Goal: Task Accomplishment & Management: Contribute content

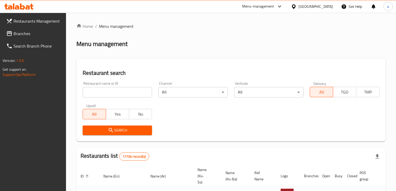
click at [26, 36] on span "Branches" at bounding box center [37, 33] width 49 height 6
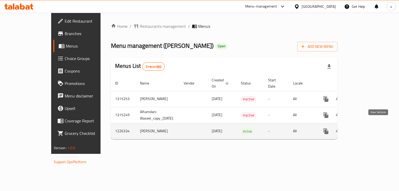
click at [366, 128] on icon "enhanced table" at bounding box center [363, 131] width 6 height 6
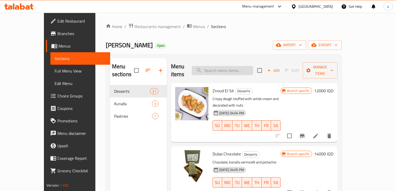
click at [226, 66] on input "search" at bounding box center [222, 70] width 61 height 9
paste input "Baklava"
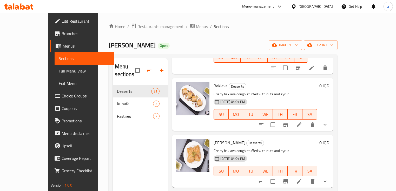
scroll to position [106, 0]
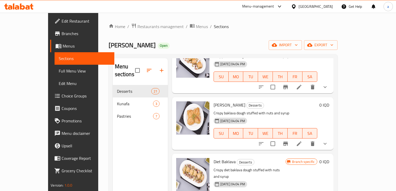
type input "Baklava"
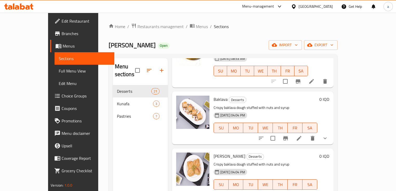
scroll to position [43, 0]
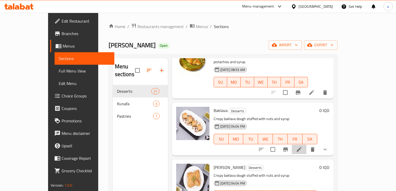
click at [306, 145] on li at bounding box center [298, 149] width 15 height 9
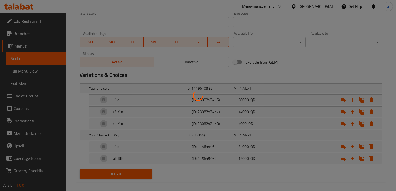
scroll to position [294, 0]
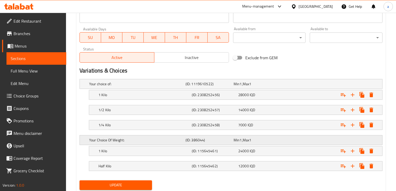
click at [373, 140] on div "Your Choice Of Weight: (ID: 386044) Min 1 , Max 1" at bounding box center [232, 139] width 289 height 11
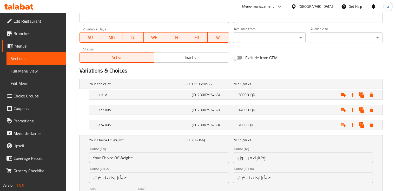
scroll to position [357, 0]
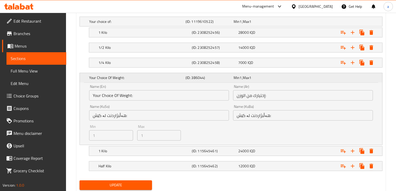
click at [294, 80] on div "Your Choice Of Weight: (ID: 386044) Min 1 , Max 1" at bounding box center [232, 77] width 289 height 11
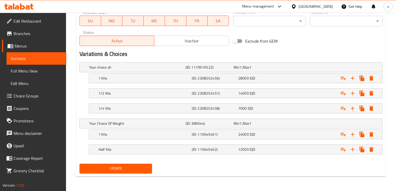
scroll to position [310, 0]
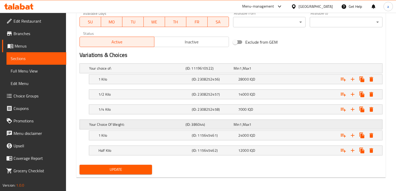
click at [126, 125] on h5 "Your Choice Of Weight:" at bounding box center [136, 124] width 94 height 5
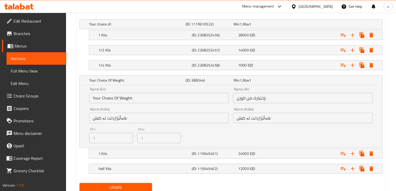
scroll to position [357, 0]
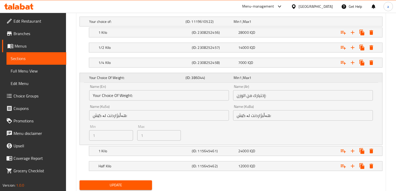
drag, startPoint x: 125, startPoint y: 124, endPoint x: 112, endPoint y: 76, distance: 49.3
click at [112, 76] on h5 "Your Choice Of Weight:" at bounding box center [136, 77] width 94 height 5
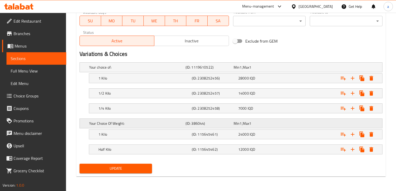
scroll to position [310, 0]
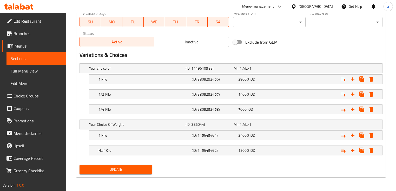
click at [38, 93] on span "Choice Groups" at bounding box center [37, 96] width 49 height 6
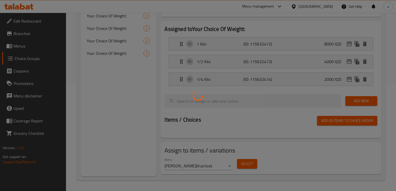
scroll to position [73, 0]
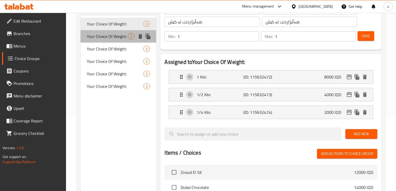
click at [115, 36] on span "Your Choice Of Weight:" at bounding box center [107, 36] width 41 height 6
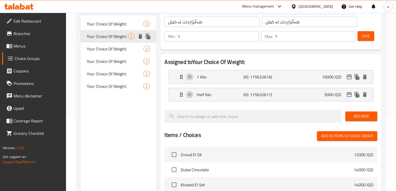
click at [114, 42] on div "Your Choice Of Weight: 2" at bounding box center [118, 36] width 76 height 12
click at [114, 49] on span "Your Choice Of Weight:" at bounding box center [107, 49] width 41 height 6
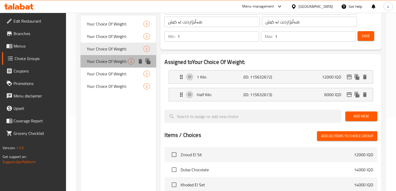
click at [113, 64] on span "Your Choice Of Weight:" at bounding box center [107, 61] width 41 height 6
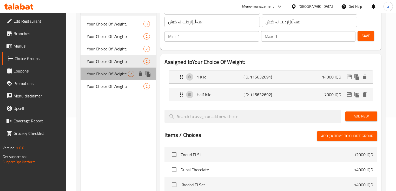
click at [113, 75] on span "Your Choice Of Weight:" at bounding box center [107, 74] width 41 height 6
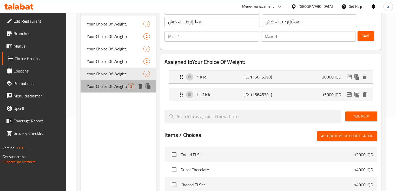
click at [113, 91] on div "Your Choice Of Weight: 2" at bounding box center [118, 86] width 76 height 12
type input "Your Choice Of Weight:"
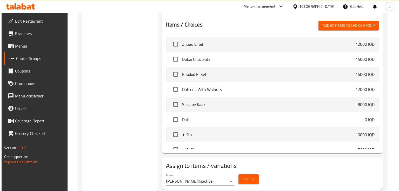
scroll to position [199, 0]
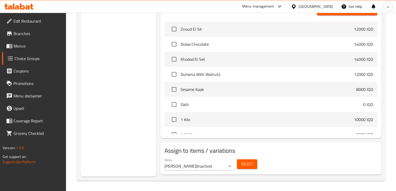
click at [244, 163] on span "Select" at bounding box center [247, 164] width 12 height 6
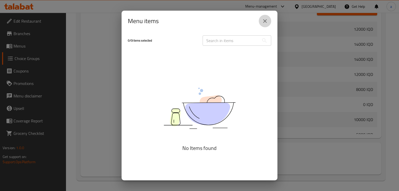
click at [268, 23] on button "close" at bounding box center [265, 21] width 12 height 12
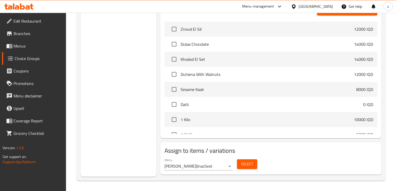
click at [216, 170] on div "Menu Alhamdani Alaseel ( Inactive )" at bounding box center [198, 164] width 72 height 17
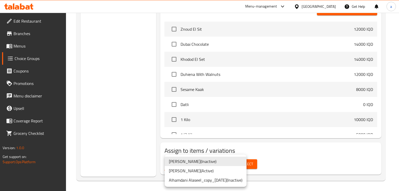
click at [212, 170] on li "Alhamdani Alaseel ( Active )" at bounding box center [206, 170] width 82 height 9
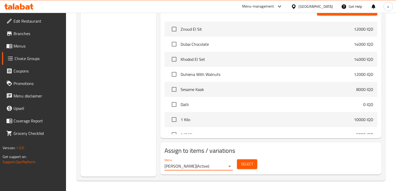
click at [239, 164] on button "Select" at bounding box center [247, 164] width 20 height 10
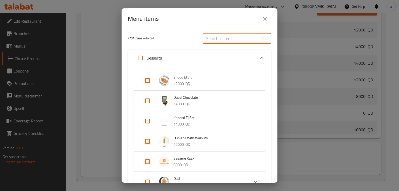
click at [226, 37] on input "text" at bounding box center [230, 38] width 57 height 10
paste input "Baklava"
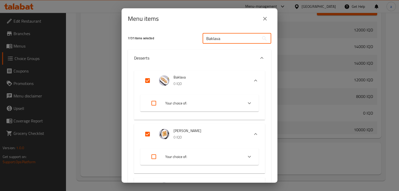
type input "Baklava"
click at [148, 80] on input "Expand" at bounding box center [147, 80] width 12 height 12
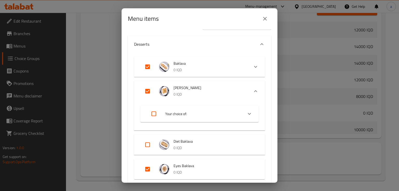
scroll to position [0, 0]
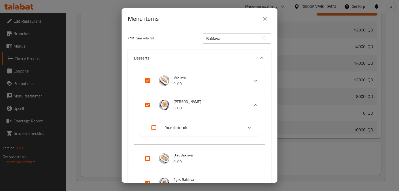
click at [145, 79] on input "Expand" at bounding box center [147, 80] width 12 height 12
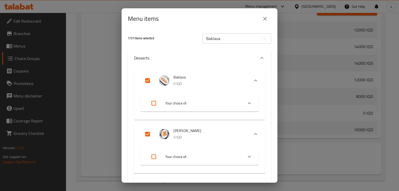
click at [236, 103] on li "Your choice of:" at bounding box center [194, 103] width 97 height 15
click at [237, 103] on li "Your choice of:" at bounding box center [194, 103] width 97 height 15
click at [148, 80] on input "Expand" at bounding box center [147, 80] width 12 height 12
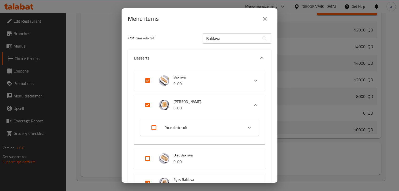
click at [146, 77] on input "Expand" at bounding box center [147, 80] width 12 height 12
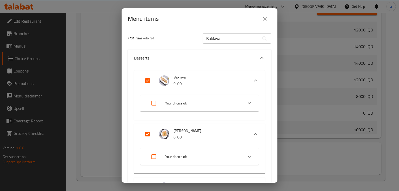
click at [146, 78] on input "Expand" at bounding box center [147, 80] width 12 height 12
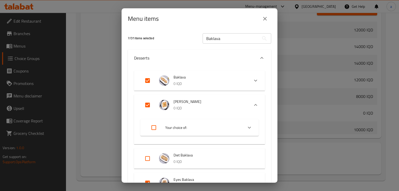
click at [146, 78] on input "Expand" at bounding box center [147, 80] width 12 height 12
checkbox input "true"
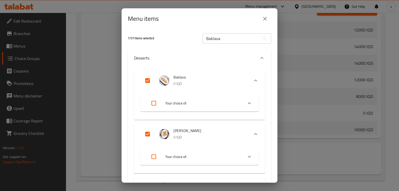
click at [160, 102] on div "Expand" at bounding box center [158, 103] width 15 height 12
click at [155, 101] on input "Expand" at bounding box center [153, 103] width 12 height 12
checkbox input "true"
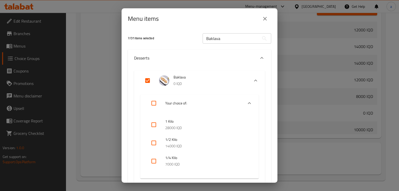
checkbox input "true"
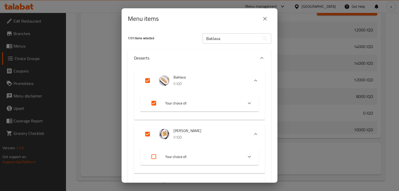
click at [155, 101] on input "Expand" at bounding box center [153, 103] width 12 height 12
checkbox input "false"
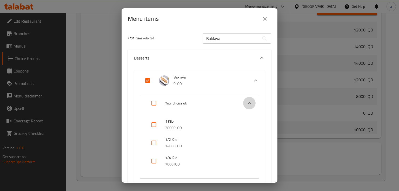
click at [243, 103] on div "Expand" at bounding box center [249, 103] width 12 height 12
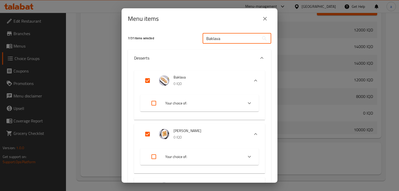
drag, startPoint x: 235, startPoint y: 38, endPoint x: 202, endPoint y: 42, distance: 33.1
click at [202, 42] on input "Baklava" at bounding box center [230, 38] width 57 height 10
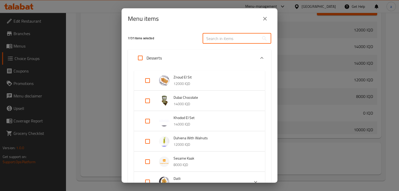
click at [150, 81] on input "Expand" at bounding box center [147, 80] width 12 height 12
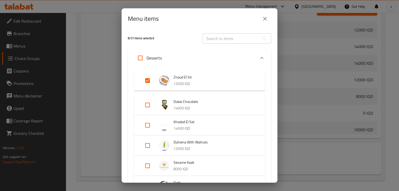
click at [150, 81] on input "Expand" at bounding box center [147, 80] width 12 height 12
checkbox input "false"
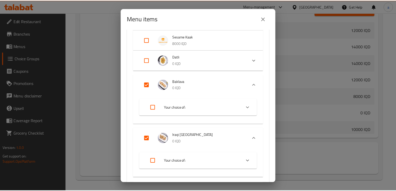
scroll to position [125, 0]
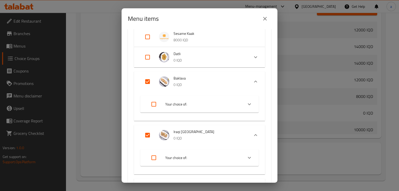
click at [145, 80] on input "Expand" at bounding box center [147, 81] width 12 height 12
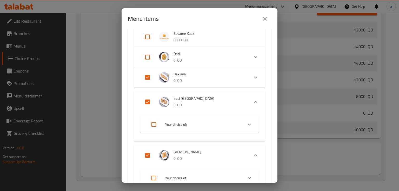
click at [147, 77] on input "Expand" at bounding box center [147, 77] width 12 height 12
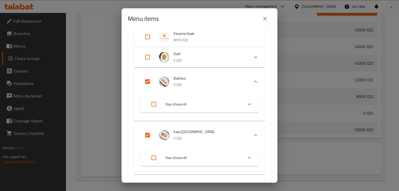
click at [147, 79] on input "Expand" at bounding box center [147, 81] width 12 height 12
checkbox input "true"
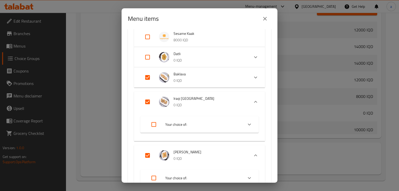
click at [267, 19] on icon "close" at bounding box center [265, 19] width 6 height 6
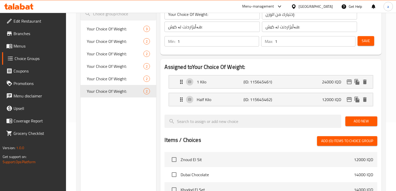
scroll to position [12, 0]
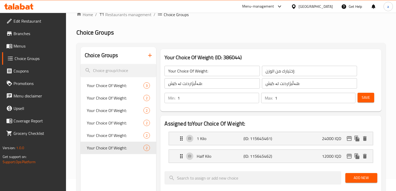
click at [367, 93] on button "Save" at bounding box center [365, 98] width 17 height 10
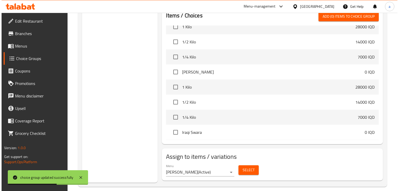
scroll to position [199, 0]
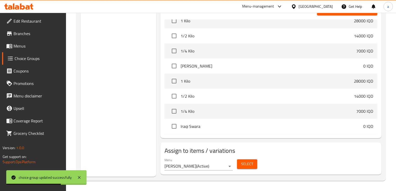
click at [252, 164] on span "Select" at bounding box center [247, 164] width 12 height 6
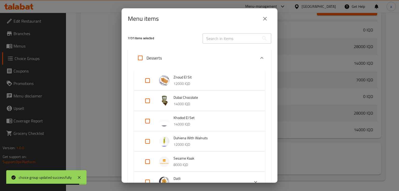
click at [259, 57] on icon "Expand" at bounding box center [262, 58] width 6 height 6
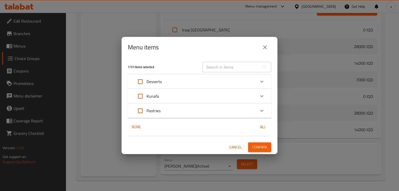
click at [198, 96] on div "Kunafa" at bounding box center [194, 96] width 121 height 12
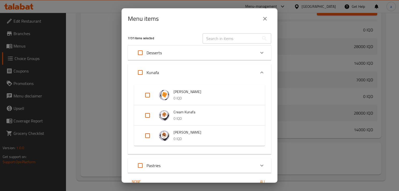
click at [207, 73] on div "Kunafa" at bounding box center [194, 72] width 121 height 12
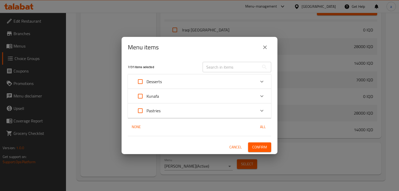
click at [209, 82] on div "Desserts" at bounding box center [194, 81] width 121 height 12
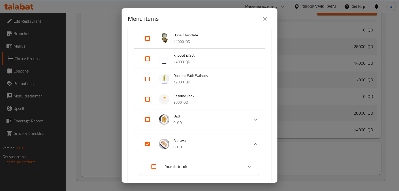
scroll to position [125, 0]
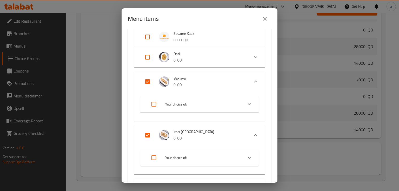
click at [148, 78] on input "Expand" at bounding box center [147, 81] width 12 height 12
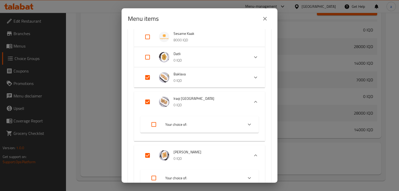
click at [148, 78] on input "Expand" at bounding box center [147, 77] width 12 height 12
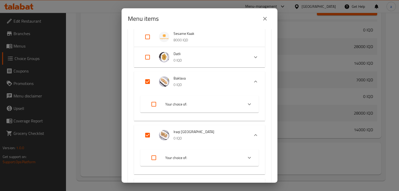
click at [148, 78] on input "Expand" at bounding box center [147, 81] width 12 height 12
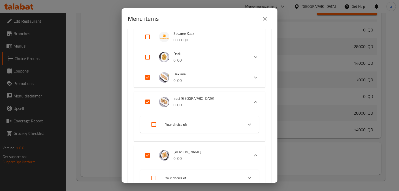
click at [146, 79] on input "Expand" at bounding box center [147, 77] width 12 height 12
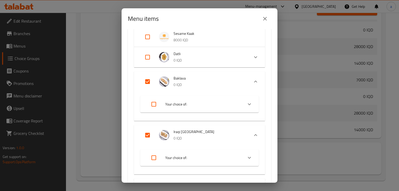
click at [146, 80] on input "Expand" at bounding box center [147, 81] width 12 height 12
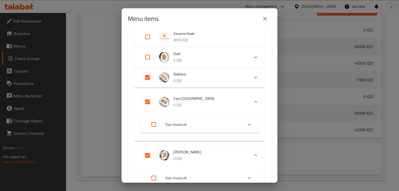
drag, startPoint x: 146, startPoint y: 78, endPoint x: 149, endPoint y: 90, distance: 11.5
click at [146, 78] on input "Expand" at bounding box center [147, 77] width 12 height 12
checkbox input "true"
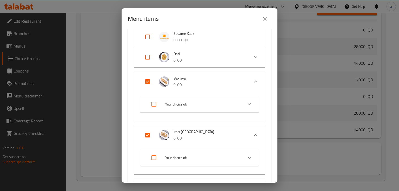
click at [153, 103] on input "Expand" at bounding box center [153, 104] width 12 height 12
checkbox input "true"
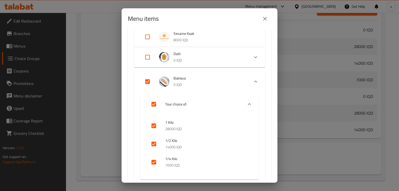
click at [148, 82] on input "Expand" at bounding box center [147, 81] width 12 height 12
checkbox input "true"
checkbox input "false"
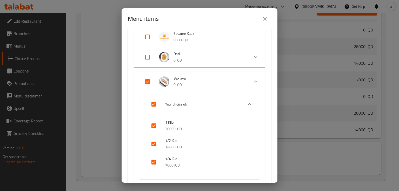
checkbox input "false"
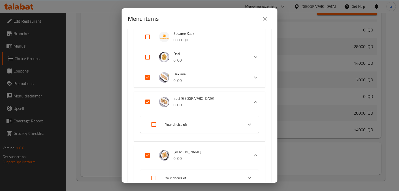
click at [148, 79] on input "Expand" at bounding box center [147, 77] width 12 height 12
checkbox input "true"
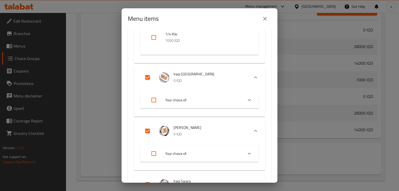
scroll to position [187, 0]
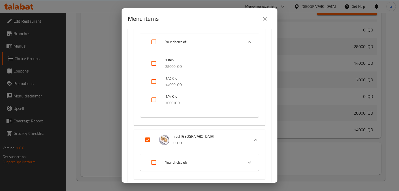
click at [156, 65] on input "checkbox" at bounding box center [153, 63] width 12 height 12
click at [152, 62] on input "checkbox" at bounding box center [153, 63] width 12 height 12
checkbox input "false"
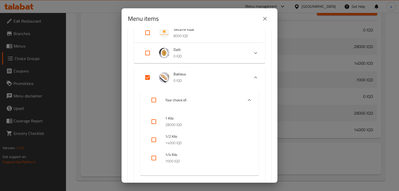
scroll to position [125, 0]
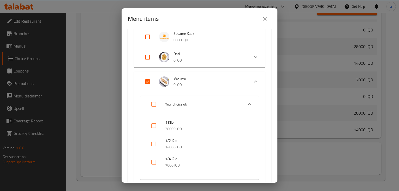
click at [152, 79] on input "Expand" at bounding box center [147, 81] width 12 height 12
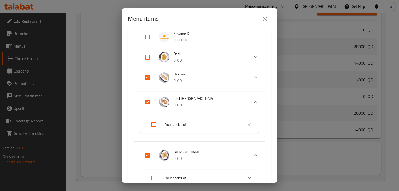
click at [147, 77] on input "Expand" at bounding box center [147, 77] width 12 height 12
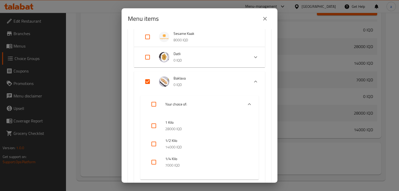
drag, startPoint x: 147, startPoint y: 77, endPoint x: 143, endPoint y: 80, distance: 5.2
click at [144, 80] on input "Expand" at bounding box center [147, 81] width 12 height 12
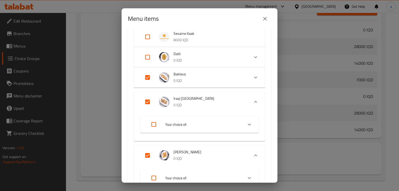
click at [143, 80] on input "Expand" at bounding box center [147, 77] width 12 height 12
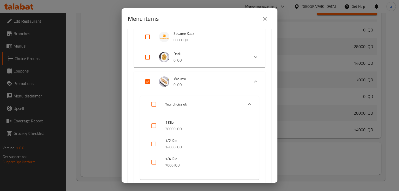
click at [144, 80] on input "Expand" at bounding box center [147, 81] width 12 height 12
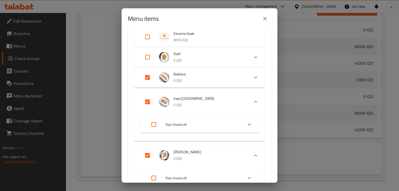
click at [145, 78] on input "Expand" at bounding box center [147, 77] width 12 height 12
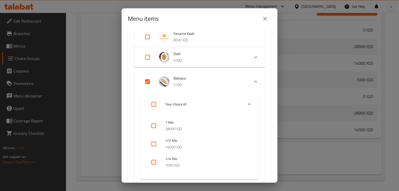
click at [145, 78] on input "Expand" at bounding box center [147, 81] width 12 height 12
checkbox input "true"
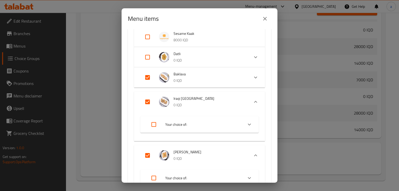
click at [148, 102] on input "Expand" at bounding box center [147, 102] width 12 height 12
checkbox input "true"
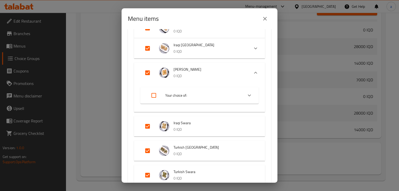
scroll to position [187, 0]
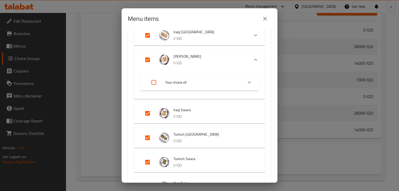
click at [149, 114] on input "Expand" at bounding box center [147, 113] width 12 height 12
click at [147, 115] on input "Expand" at bounding box center [147, 113] width 12 height 12
checkbox input "true"
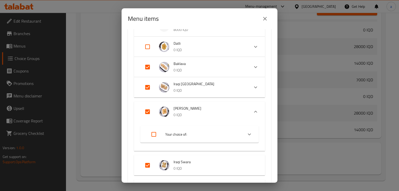
scroll to position [125, 0]
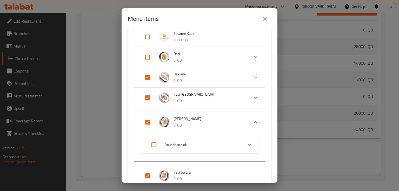
click at [154, 83] on div "Expand" at bounding box center [151, 77] width 15 height 12
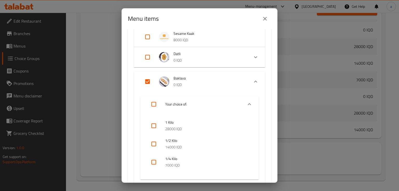
click at [149, 80] on input "Expand" at bounding box center [147, 81] width 12 height 12
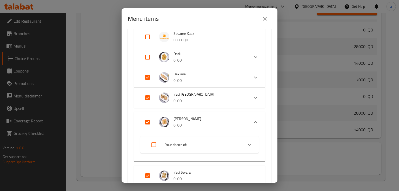
click at [147, 78] on input "Expand" at bounding box center [147, 77] width 12 height 12
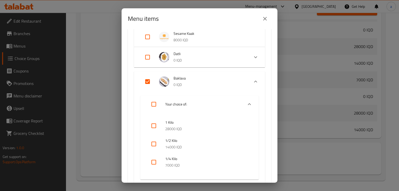
click at [147, 78] on input "Expand" at bounding box center [147, 81] width 12 height 12
checkbox input "true"
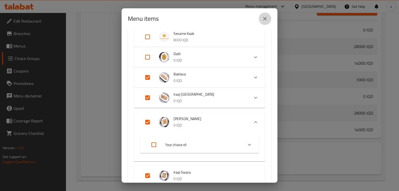
click at [264, 18] on icon "close" at bounding box center [265, 19] width 4 height 4
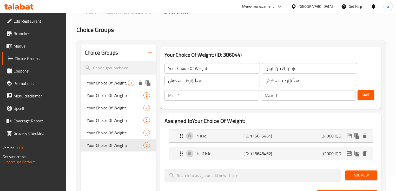
scroll to position [0, 0]
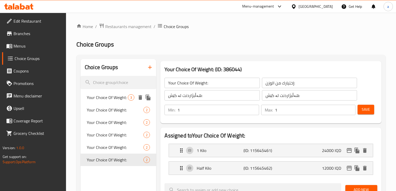
click at [101, 99] on span "Your Choice Of Weight:" at bounding box center [107, 97] width 41 height 6
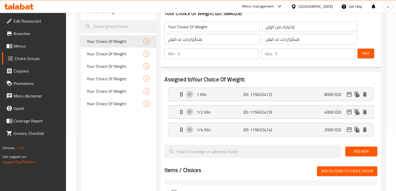
scroll to position [62, 0]
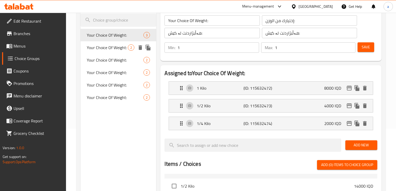
click at [110, 48] on span "Your Choice Of Weight:" at bounding box center [107, 47] width 41 height 6
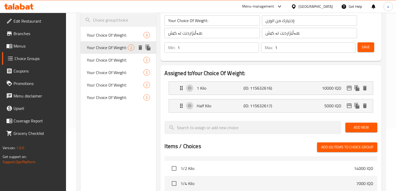
click at [107, 59] on span "Your Choice Of Weight:" at bounding box center [115, 60] width 57 height 6
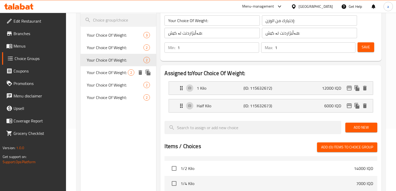
click at [108, 67] on div "Your Choice Of Weight: 2" at bounding box center [118, 72] width 76 height 12
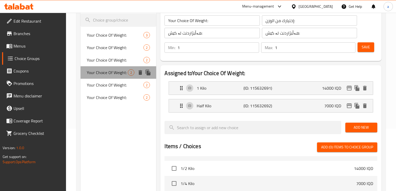
click at [111, 74] on span "Your Choice Of Weight:" at bounding box center [107, 72] width 41 height 6
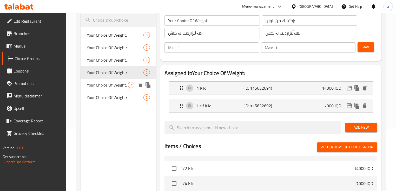
click at [111, 83] on span "Your Choice Of Weight:" at bounding box center [107, 85] width 41 height 6
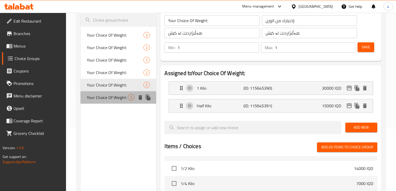
click at [113, 96] on span "Your Choice Of Weight:" at bounding box center [107, 97] width 41 height 6
type input "Your Choice Of Weight:"
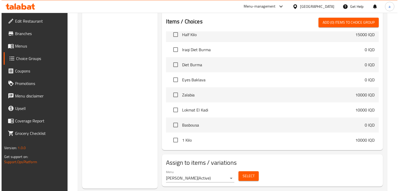
scroll to position [438, 0]
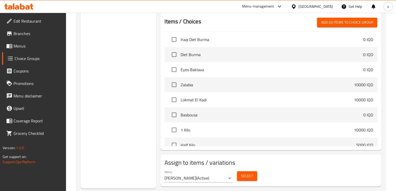
click at [250, 171] on button "Select" at bounding box center [247, 176] width 20 height 10
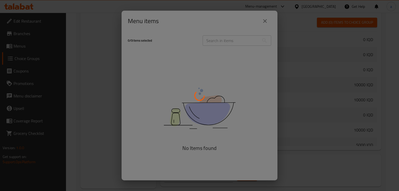
scroll to position [482, 0]
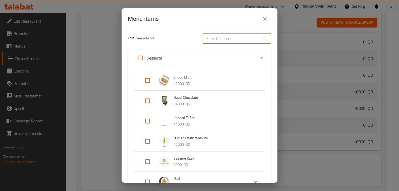
click at [229, 39] on input "text" at bounding box center [230, 38] width 57 height 10
paste input "Baklava"
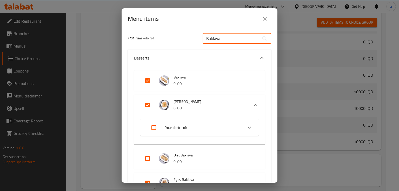
type input "Baklava"
click at [149, 79] on input "Expand" at bounding box center [147, 80] width 12 height 12
checkbox input "false"
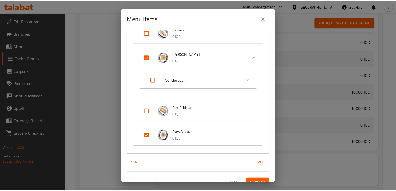
scroll to position [55, 0]
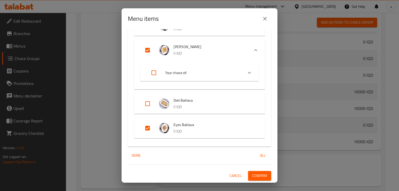
click at [254, 176] on span "Confirm" at bounding box center [259, 175] width 15 height 6
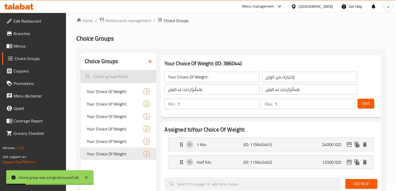
scroll to position [0, 0]
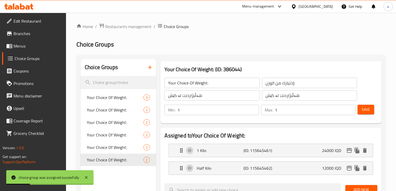
click at [152, 67] on icon "button" at bounding box center [150, 67] width 4 height 4
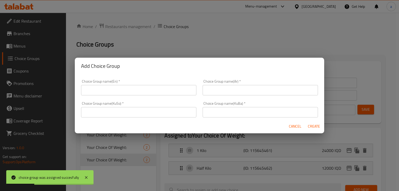
click at [146, 90] on input "text" at bounding box center [138, 90] width 115 height 10
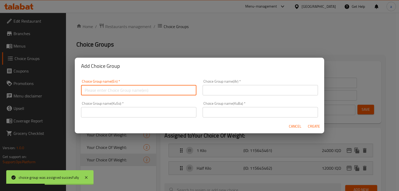
paste input "Your Choice Of Weight:"
type input "Your Choice Of Weight:"
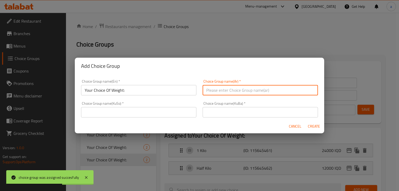
click at [221, 93] on input "text" at bounding box center [259, 90] width 115 height 10
paste input "إختيارك من الوزن:"
type input "إختيارك من الوزن:"
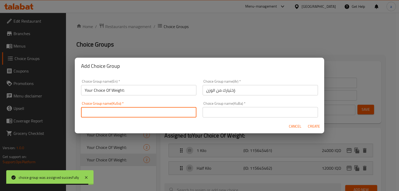
click at [161, 115] on input "text" at bounding box center [138, 112] width 115 height 10
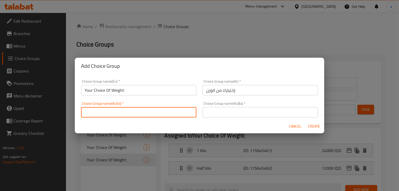
paste input "هەڵبژاردنت لە کێش:"
type input "هەڵبژاردنت لە کێش:"
click at [209, 114] on input "text" at bounding box center [259, 112] width 115 height 10
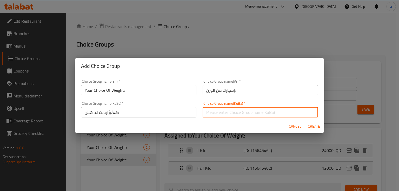
paste input "هەڵبژاردنت لە کێش:"
type input "هەڵبژاردنت لە کێش:"
click at [317, 128] on span "Create" at bounding box center [313, 126] width 12 height 6
type input "Your Choice Of Weight:"
type input "إختيارك من الوزن:"
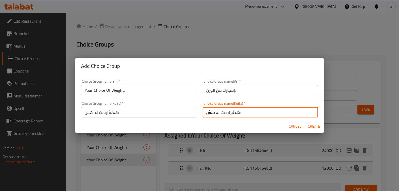
type input "هەڵبژاردنت لە کێش:"
type input "0"
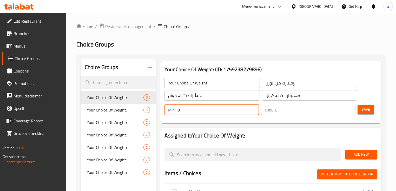
drag, startPoint x: 185, startPoint y: 111, endPoint x: 168, endPoint y: 119, distance: 19.0
click at [168, 119] on div "Your Choice Of Weight: ​ إختيارك من الوزن: ​ هەڵبژاردنت لە کێش: ​ هەڵبژاردنت لە…" at bounding box center [270, 96] width 216 height 50
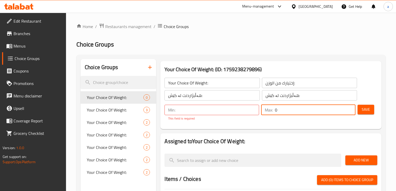
drag, startPoint x: 278, startPoint y: 109, endPoint x: 269, endPoint y: 113, distance: 10.1
click at [269, 113] on div "Max: 0 ​" at bounding box center [308, 110] width 94 height 10
type input "1"
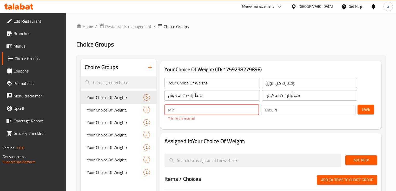
drag, startPoint x: 178, startPoint y: 110, endPoint x: 170, endPoint y: 111, distance: 8.1
click at [170, 111] on div "Min: ​" at bounding box center [211, 110] width 94 height 10
type input "1"
click at [269, 124] on div "Your Choice Of Weight: (ID: 1759238279896) Your Choice Of Weight: ​ إختيارك من …" at bounding box center [270, 95] width 225 height 72
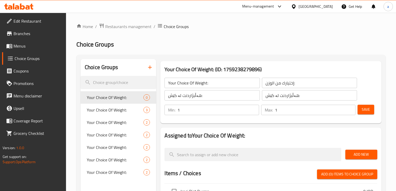
click at [353, 151] on button "Add New" at bounding box center [361, 154] width 32 height 10
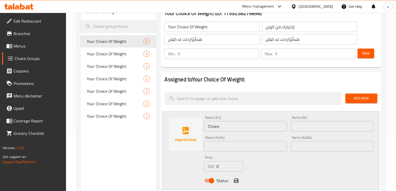
scroll to position [62, 0]
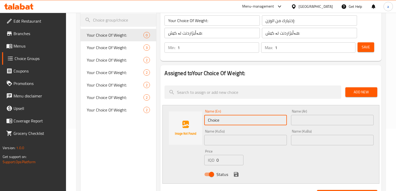
drag, startPoint x: 204, startPoint y: 120, endPoint x: 201, endPoint y: 122, distance: 4.0
click at [201, 122] on div "Name (En) Choice Name (En) Name (Ar) Name (Ar) Name (KuSo) Name (KuSo) Name (Ku…" at bounding box center [270, 144] width 216 height 79
paste input "1 کیلۆ"
drag, startPoint x: 219, startPoint y: 117, endPoint x: 204, endPoint y: 123, distance: 16.8
click at [204, 123] on input "1 کیلۆ" at bounding box center [245, 120] width 83 height 10
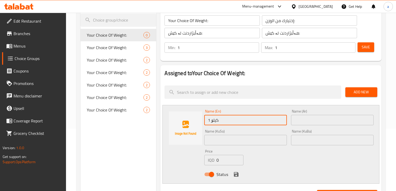
paste input "Kilo"
type input "1 Kilo"
click at [296, 116] on input "text" at bounding box center [332, 120] width 83 height 10
click at [229, 119] on input "1 Kilo" at bounding box center [245, 120] width 83 height 10
click at [215, 120] on input "1 Kilo" at bounding box center [245, 120] width 83 height 10
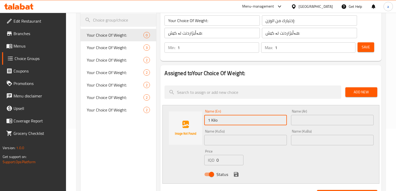
click at [215, 120] on input "1 Kilo" at bounding box center [245, 120] width 83 height 10
drag, startPoint x: 313, startPoint y: 122, endPoint x: 307, endPoint y: 122, distance: 5.7
click at [313, 122] on input "text" at bounding box center [332, 120] width 83 height 10
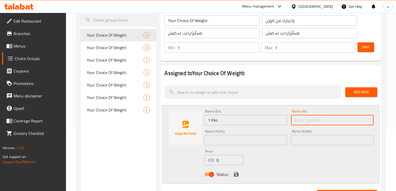
paste input "1 كيلو / كجم"
drag, startPoint x: 308, startPoint y: 120, endPoint x: 298, endPoint y: 121, distance: 9.4
click at [298, 121] on input "1 كيلو / كجم" at bounding box center [332, 120] width 83 height 10
type input "1 كيلو"
click at [257, 138] on input "text" at bounding box center [245, 140] width 83 height 10
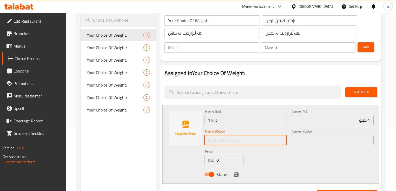
paste input "1 کیلۆ/ کگم"
drag, startPoint x: 273, startPoint y: 141, endPoint x: 253, endPoint y: 143, distance: 20.4
click at [253, 143] on input "1 کیلۆ/ کگم" at bounding box center [245, 140] width 83 height 10
drag, startPoint x: 273, startPoint y: 140, endPoint x: 296, endPoint y: 140, distance: 22.8
click at [296, 140] on div "Name (En) 1 Kilo Name (En) Name (Ar) 1 كيلو Name (Ar) Name (KuSo) 1 کیلۆ Name (…" at bounding box center [288, 144] width 173 height 74
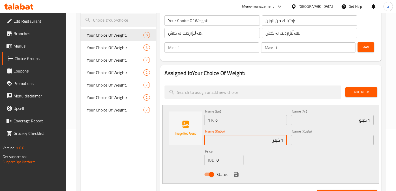
type input "1 کیلۆ"
click at [314, 141] on input "text" at bounding box center [332, 140] width 83 height 10
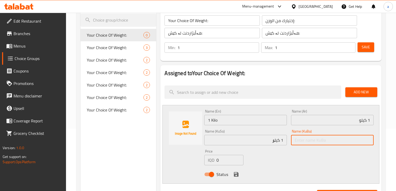
paste input "1 کیلۆ"
type input "1 کیلۆ"
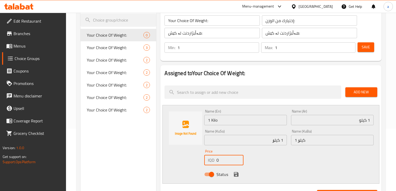
drag, startPoint x: 224, startPoint y: 161, endPoint x: 216, endPoint y: 161, distance: 7.8
click at [216, 161] on input "0" at bounding box center [229, 160] width 27 height 10
paste input "2800"
type input "28000"
click at [238, 174] on icon "save" at bounding box center [236, 174] width 6 height 6
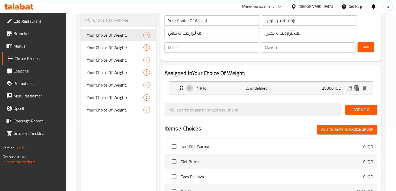
click at [358, 108] on span "Add New" at bounding box center [361, 109] width 24 height 6
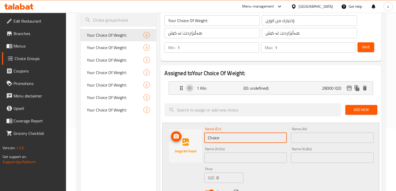
drag, startPoint x: 223, startPoint y: 140, endPoint x: 196, endPoint y: 142, distance: 27.1
click at [196, 142] on div "Name (En) Choice Name (En) Name (Ar) Name (Ar) Name (KuSo) Name (KuSo) Name (Ku…" at bounding box center [270, 162] width 216 height 79
paste input "1/2 Kilo / Kg"
type input "1/2 Kilo / Kg"
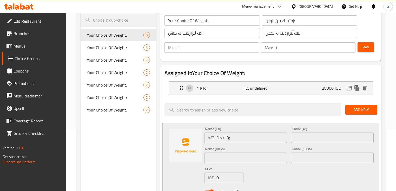
click at [307, 145] on div "Name (KuBa) Name (KuBa)" at bounding box center [332, 155] width 87 height 20
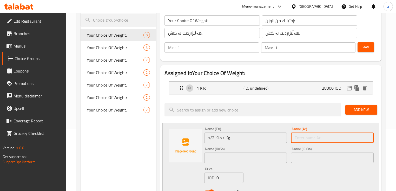
drag, startPoint x: 305, startPoint y: 138, endPoint x: 301, endPoint y: 138, distance: 4.2
click at [305, 139] on input "text" at bounding box center [332, 137] width 83 height 10
paste input "1/2 كيلو / كجم"
type input "1/2 كيلو / كجم"
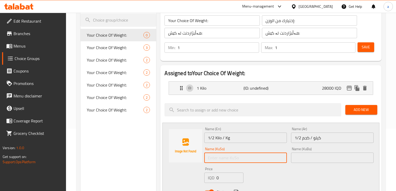
drag, startPoint x: 269, startPoint y: 153, endPoint x: 268, endPoint y: 157, distance: 3.5
click at [268, 157] on input "text" at bounding box center [245, 157] width 83 height 10
paste input "1/2 کیلۆ/ کگم"
type input "1/2 کیلۆ/ کگم"
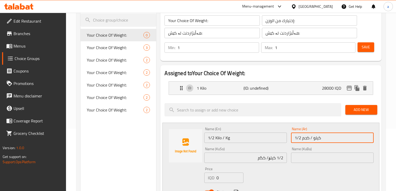
click at [348, 140] on input "1/2 كيلو / كجم" at bounding box center [332, 137] width 83 height 10
click at [257, 140] on input "1/2 Kilo / Kg" at bounding box center [245, 137] width 83 height 10
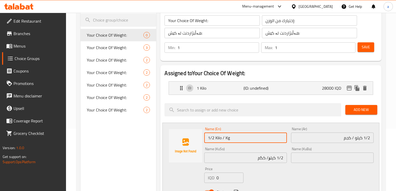
drag, startPoint x: 232, startPoint y: 140, endPoint x: 220, endPoint y: 142, distance: 11.3
click at [220, 142] on input "1/2 Kilo / Kg" at bounding box center [245, 137] width 83 height 10
type input "1/2 Kilo"
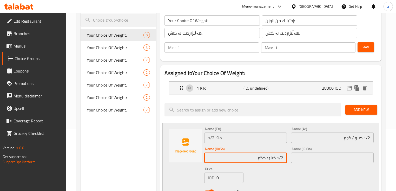
drag, startPoint x: 268, startPoint y: 158, endPoint x: 250, endPoint y: 160, distance: 17.5
click at [250, 160] on input "1/2 کیلۆ/ کگم" at bounding box center [245, 157] width 83 height 10
type input "1/2 کیلۆ"
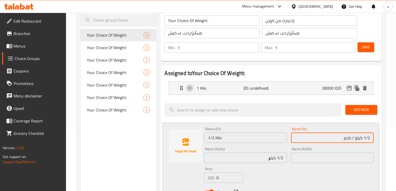
drag, startPoint x: 354, startPoint y: 139, endPoint x: 339, endPoint y: 142, distance: 15.5
click at [339, 142] on input "1/2 كيلو / كجم" at bounding box center [332, 137] width 83 height 10
type input "1/2 كيلو"
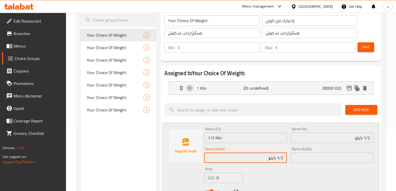
drag, startPoint x: 280, startPoint y: 158, endPoint x: 285, endPoint y: 159, distance: 5.1
click at [285, 159] on input "1/2 کیلۆ" at bounding box center [245, 157] width 83 height 10
click at [309, 154] on input "text" at bounding box center [332, 157] width 83 height 10
paste input "1/2 کیلۆ"
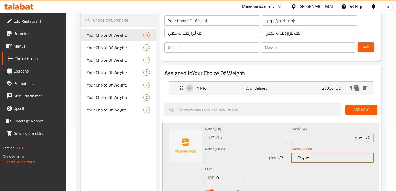
type input "1/2 کیلۆ"
drag, startPoint x: 223, startPoint y: 177, endPoint x: 207, endPoint y: 182, distance: 16.4
click at [207, 182] on div "IQD 0 Price" at bounding box center [223, 177] width 39 height 10
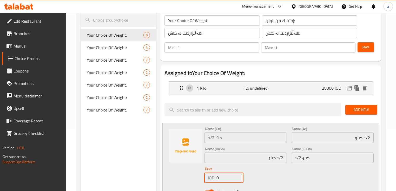
paste input "1400"
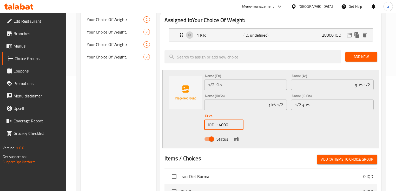
scroll to position [125, 0]
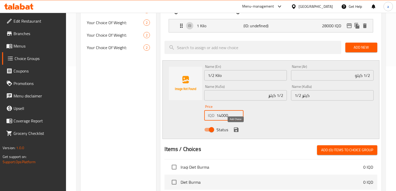
type input "14000"
click at [235, 130] on icon "save" at bounding box center [236, 129] width 6 height 6
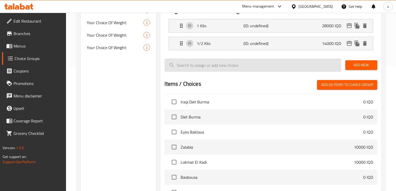
drag, startPoint x: 354, startPoint y: 65, endPoint x: 312, endPoint y: 70, distance: 41.3
click at [354, 65] on span "Add New" at bounding box center [361, 65] width 24 height 6
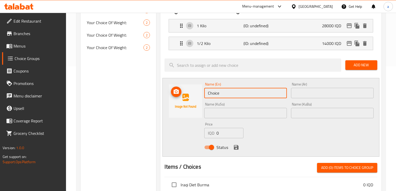
drag, startPoint x: 207, startPoint y: 94, endPoint x: 169, endPoint y: 92, distance: 37.4
click at [198, 95] on div "Name (En) Choice Name (En) Name (Ar) Name (Ar) Name (KuSo) Name (KuSo) Name (Ku…" at bounding box center [270, 117] width 216 height 79
paste input "1/4 Kilo / Kg"
type input "1/4 Kilo / Kg"
click at [312, 96] on input "text" at bounding box center [332, 93] width 83 height 10
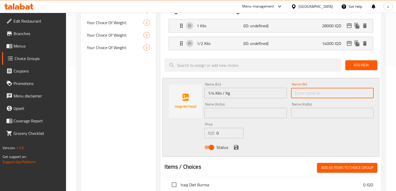
paste input "1/4 كيلو / كجم"
type input "1/4 كيلو / كجم"
click at [265, 117] on input "text" at bounding box center [245, 113] width 83 height 10
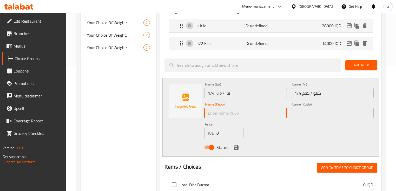
paste input "1/4 کیلۆ / کگم"
drag, startPoint x: 268, startPoint y: 113, endPoint x: 236, endPoint y: 117, distance: 33.0
click at [236, 117] on input "1/4 کیلۆ / کگم" at bounding box center [245, 113] width 83 height 10
type input "1/4 کیلۆ"
click at [231, 96] on input "1/4 Kilo / Kg" at bounding box center [245, 93] width 83 height 10
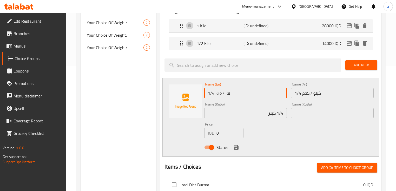
drag, startPoint x: 230, startPoint y: 94, endPoint x: 221, endPoint y: 96, distance: 10.1
click at [221, 96] on input "1/4 Kilo / Kg" at bounding box center [245, 93] width 83 height 10
type input "1/4 Kilo"
click at [322, 93] on input "1/4 كيلو / كجم" at bounding box center [332, 93] width 83 height 10
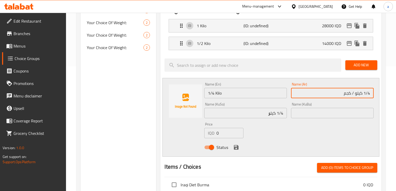
drag, startPoint x: 355, startPoint y: 93, endPoint x: 323, endPoint y: 97, distance: 31.6
click at [324, 97] on input "1/4 كيلو / كجم" at bounding box center [332, 93] width 83 height 10
type input "1/4 كيلو"
click at [341, 116] on input "text" at bounding box center [332, 113] width 83 height 10
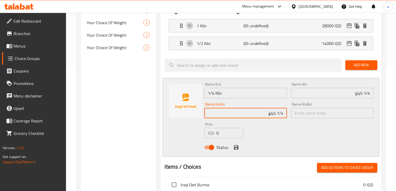
drag, startPoint x: 268, startPoint y: 112, endPoint x: 286, endPoint y: 115, distance: 18.3
click at [286, 115] on input "1/4 کیلۆ" at bounding box center [245, 113] width 83 height 10
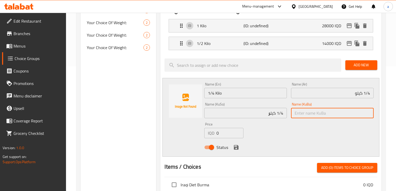
drag, startPoint x: 317, startPoint y: 109, endPoint x: 320, endPoint y: 113, distance: 4.4
click at [319, 111] on input "text" at bounding box center [332, 113] width 83 height 10
paste input "1/4 کیلۆ"
type input "1/4 کیلۆ"
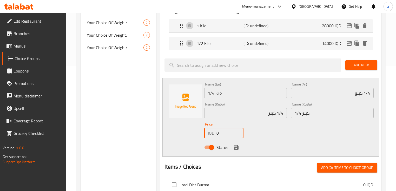
click at [215, 133] on div "IQD 0 Price" at bounding box center [223, 133] width 39 height 10
paste input "700"
type input "7000"
click at [231, 146] on div "Status" at bounding box center [288, 147] width 173 height 14
click at [234, 148] on icon "save" at bounding box center [236, 147] width 5 height 5
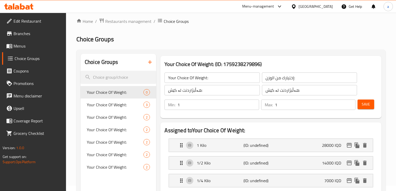
scroll to position [0, 0]
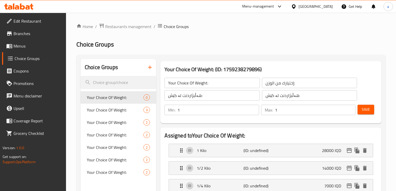
click at [364, 112] on span "Save" at bounding box center [365, 109] width 8 height 6
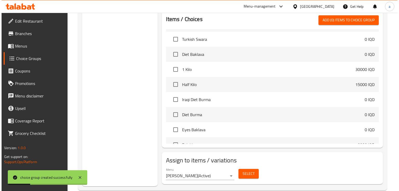
scroll to position [216, 0]
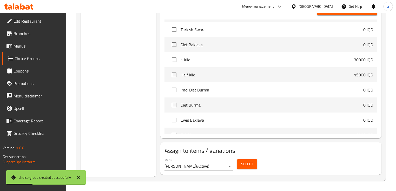
click at [250, 167] on button "Select" at bounding box center [247, 164] width 20 height 10
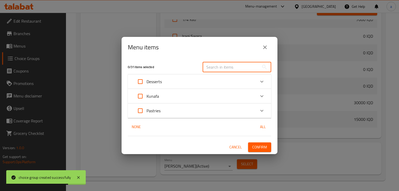
click at [229, 66] on input "text" at bounding box center [230, 67] width 57 height 10
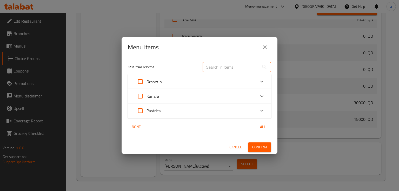
paste input "Baklava"
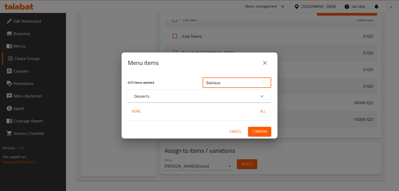
type input "Baklava"
click at [202, 98] on div "Desserts" at bounding box center [194, 96] width 121 height 6
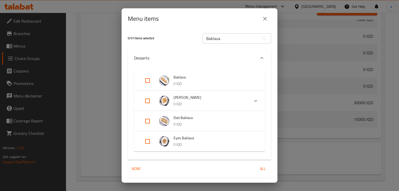
click at [153, 82] on input "Expand" at bounding box center [147, 80] width 12 height 12
checkbox input "true"
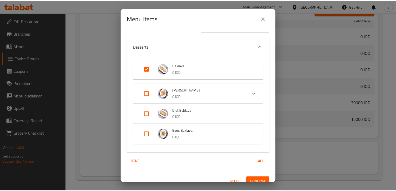
scroll to position [17, 0]
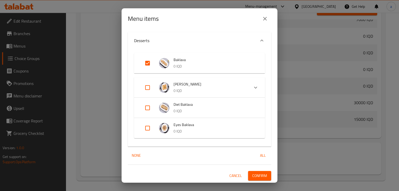
click at [262, 173] on span "Confirm" at bounding box center [259, 175] width 15 height 6
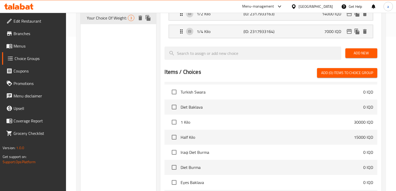
scroll to position [30, 0]
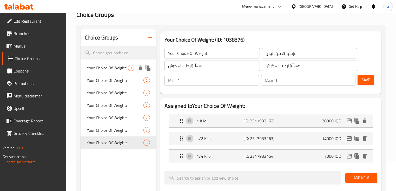
click at [99, 66] on span "Your Choice Of Weight:" at bounding box center [107, 68] width 41 height 6
type input "Your Choice Of Weight:"
type input "إختيارك من الوزن:"
type input "هەڵبژاردنت لە کێش:"
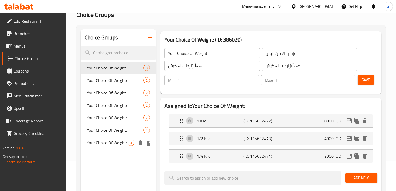
click at [113, 140] on span "Your Choice Of Weight:" at bounding box center [107, 142] width 41 height 6
type input "Your Choice Of Weight:"
type input "إختيارك من الوزن:"
type input "هەڵبژاردنت لە کێش:"
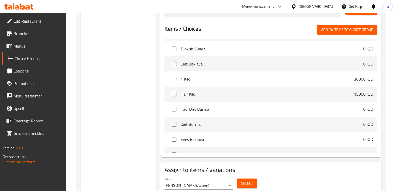
scroll to position [216, 0]
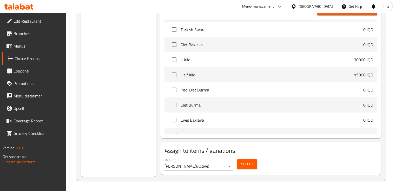
click at [249, 161] on span "Select" at bounding box center [247, 164] width 12 height 6
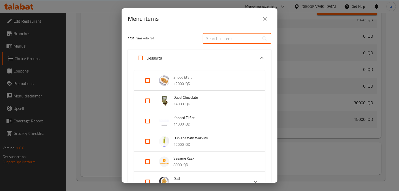
click at [232, 39] on input "text" at bounding box center [230, 38] width 57 height 10
paste input "Iraqi Burma"
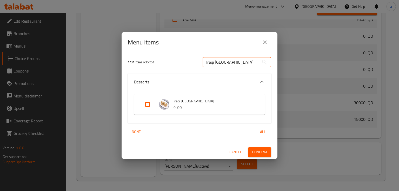
type input "Iraqi Burma"
click at [148, 105] on input "Expand" at bounding box center [147, 104] width 12 height 12
checkbox input "true"
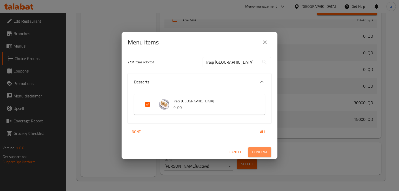
click at [258, 149] on span "Confirm" at bounding box center [259, 152] width 15 height 6
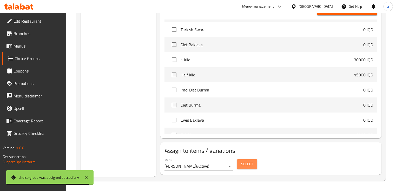
click at [242, 164] on span "Select" at bounding box center [247, 164] width 12 height 6
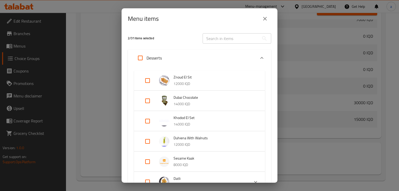
click at [220, 41] on input "text" at bounding box center [230, 38] width 57 height 10
paste input "Basalia Baklava"
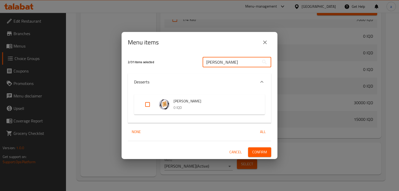
type input "Basalia Baklava"
click at [147, 104] on input "Expand" at bounding box center [147, 104] width 12 height 12
checkbox input "true"
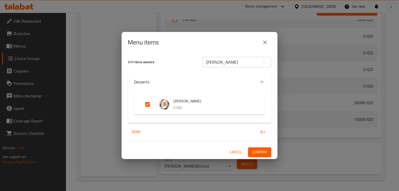
click at [252, 147] on button "Confirm" at bounding box center [259, 152] width 23 height 10
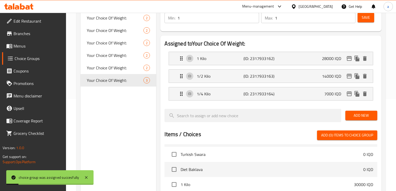
scroll to position [0, 0]
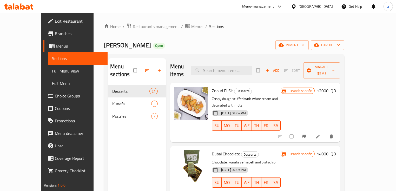
click at [43, 52] on link "Menus" at bounding box center [75, 46] width 64 height 12
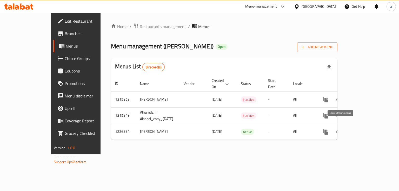
click at [329, 128] on icon "more" at bounding box center [326, 131] width 6 height 6
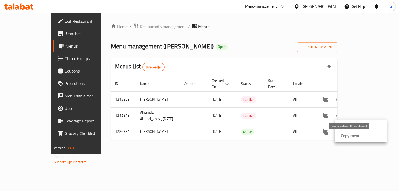
click at [349, 137] on strong "Copy menu" at bounding box center [351, 135] width 20 height 6
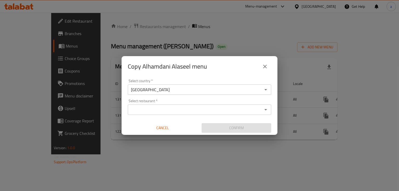
click at [251, 110] on input "Select restaurant   *" at bounding box center [195, 109] width 132 height 7
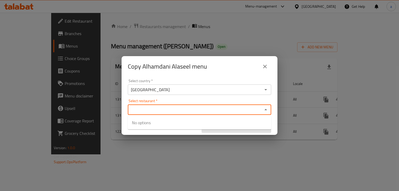
click at [264, 109] on icon "Close" at bounding box center [265, 109] width 6 height 6
click at [265, 109] on icon "Open" at bounding box center [265, 109] width 3 height 1
paste input "Baklava"
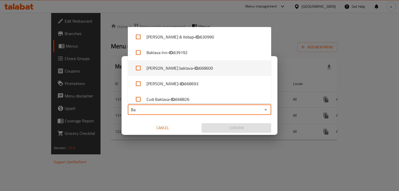
type input "B"
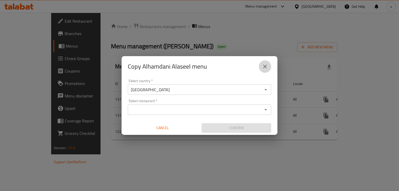
click at [266, 67] on icon "close" at bounding box center [265, 66] width 6 height 6
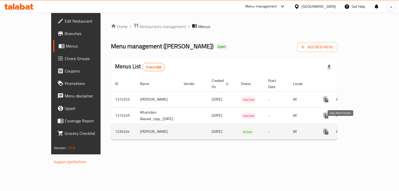
click at [328, 129] on icon "more" at bounding box center [325, 132] width 5 height 6
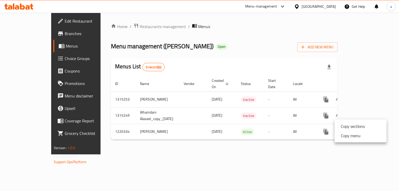
click at [317, 154] on div at bounding box center [199, 95] width 399 height 191
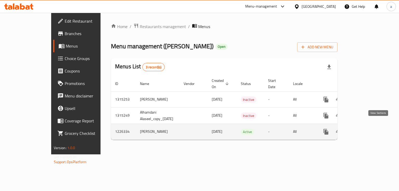
click at [366, 128] on icon "enhanced table" at bounding box center [363, 131] width 6 height 6
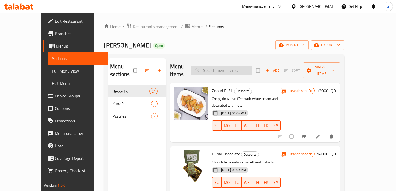
click at [232, 68] on input "search" at bounding box center [221, 70] width 61 height 9
paste input "Baklava"
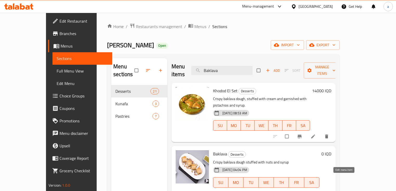
type input "Baklava"
click at [303, 191] on icon at bounding box center [300, 193] width 5 height 5
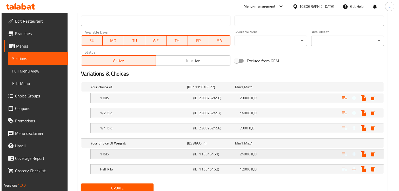
scroll to position [310, 0]
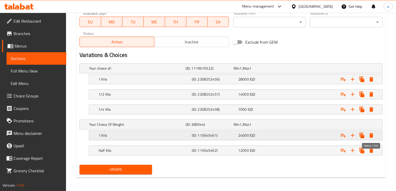
click at [369, 135] on icon "Expand" at bounding box center [371, 135] width 4 height 5
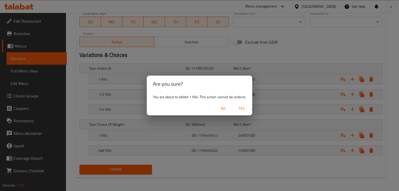
click at [239, 111] on span "Yes" at bounding box center [241, 108] width 12 height 6
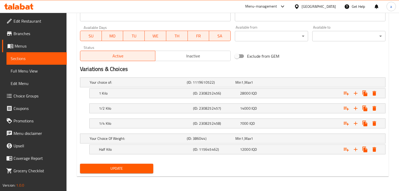
scroll to position [295, 0]
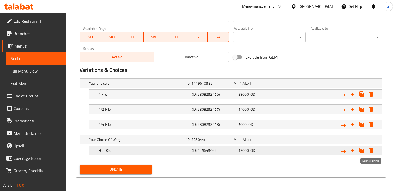
click at [372, 149] on icon "Expand" at bounding box center [371, 150] width 4 height 5
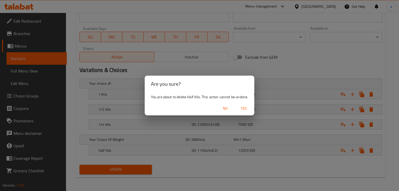
click at [247, 108] on span "Yes" at bounding box center [243, 108] width 12 height 6
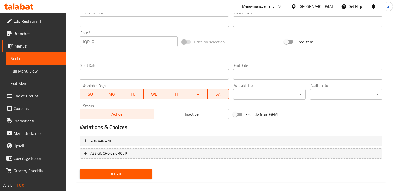
scroll to position [243, 0]
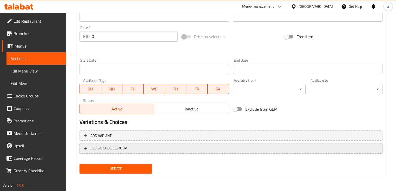
click at [123, 147] on span "ASSIGN CHOICE GROUP" at bounding box center [108, 148] width 36 height 6
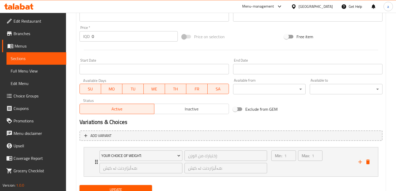
click at [50, 57] on span "Sections" at bounding box center [36, 58] width 51 height 6
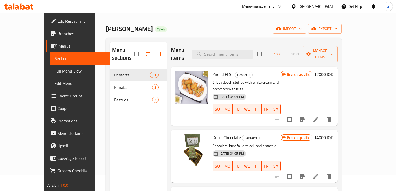
scroll to position [10, 0]
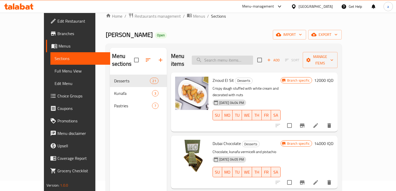
click at [232, 58] on input "search" at bounding box center [222, 60] width 61 height 9
paste input "Baklava"
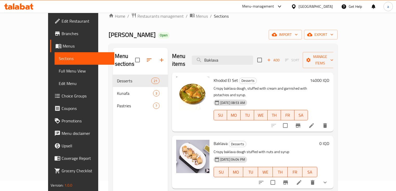
type input "Baklava"
click at [306, 178] on li at bounding box center [298, 182] width 15 height 9
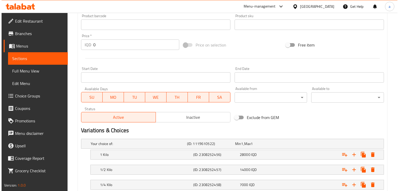
scroll to position [310, 0]
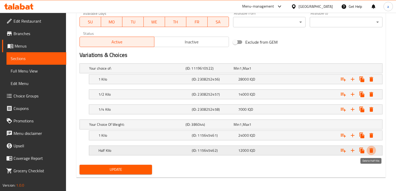
click at [372, 148] on icon "Expand" at bounding box center [371, 150] width 6 height 6
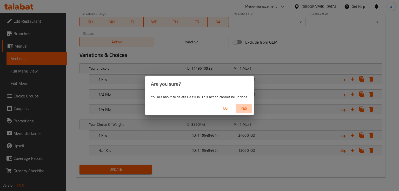
click at [247, 110] on span "Yes" at bounding box center [243, 108] width 12 height 6
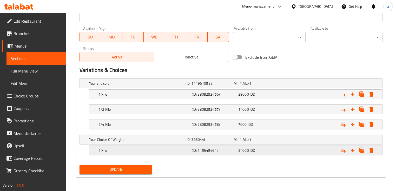
click at [369, 149] on icon "Expand" at bounding box center [371, 150] width 6 height 6
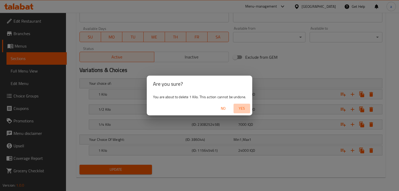
click at [243, 108] on span "Yes" at bounding box center [241, 108] width 12 height 6
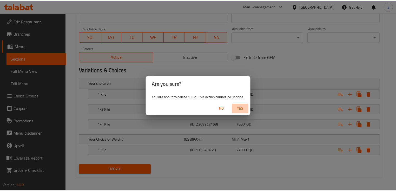
scroll to position [238, 0]
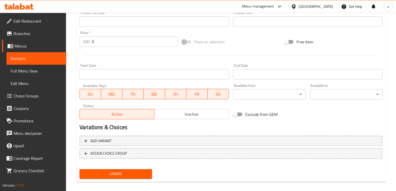
click at [47, 62] on link "Sections" at bounding box center [36, 58] width 60 height 12
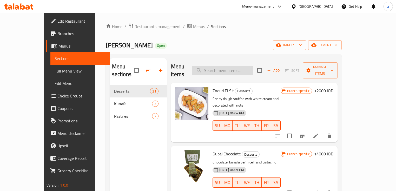
click at [251, 69] on input "search" at bounding box center [222, 70] width 61 height 9
paste input "Baklava"
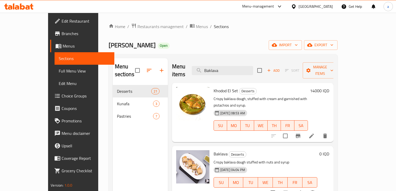
scroll to position [62, 0]
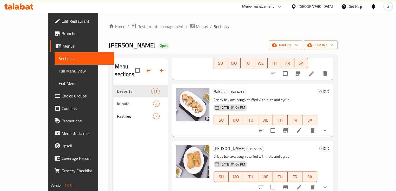
type input "Baklava"
click at [301, 128] on icon at bounding box center [298, 130] width 5 height 5
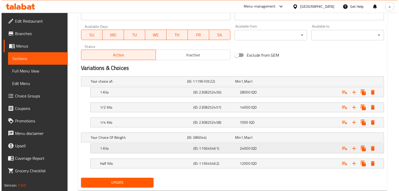
scroll to position [310, 0]
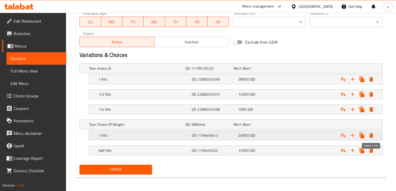
click at [371, 137] on icon "Expand" at bounding box center [371, 135] width 4 height 5
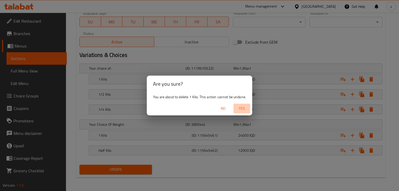
click at [240, 110] on span "Yes" at bounding box center [241, 108] width 12 height 6
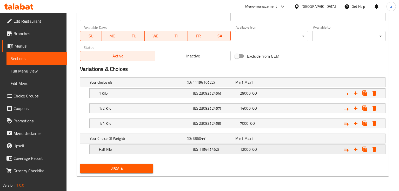
scroll to position [295, 0]
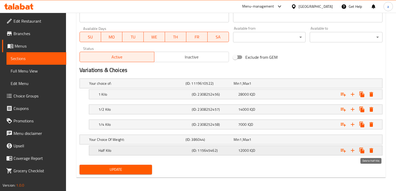
click at [370, 149] on icon "Expand" at bounding box center [371, 150] width 4 height 5
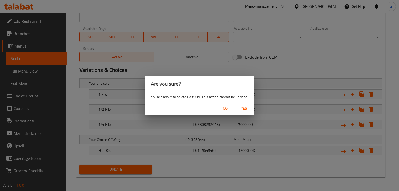
click at [248, 110] on span "Yes" at bounding box center [243, 108] width 12 height 6
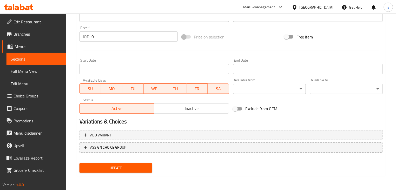
scroll to position [238, 0]
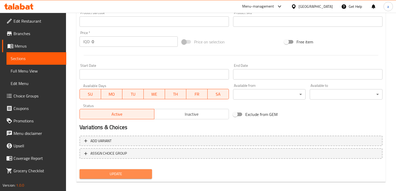
click at [113, 175] on span "Update" at bounding box center [116, 174] width 64 height 6
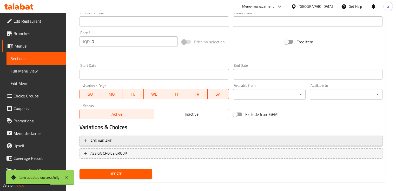
click at [130, 141] on span "Add variant" at bounding box center [230, 141] width 293 height 6
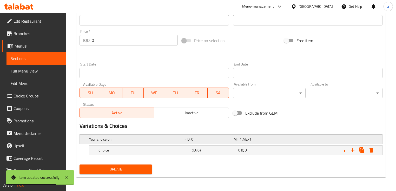
scroll to position [239, 0]
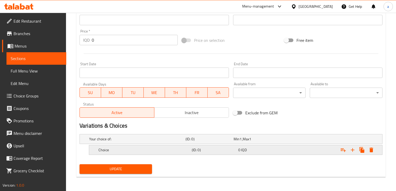
click at [200, 152] on h5 "(ID: 0)" at bounding box center [214, 149] width 44 height 5
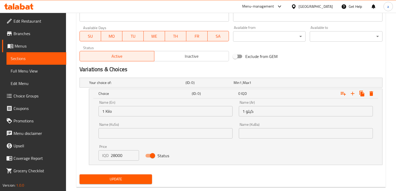
scroll to position [302, 0]
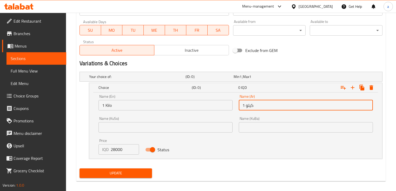
click at [266, 106] on input "1 كيلو" at bounding box center [306, 105] width 134 height 10
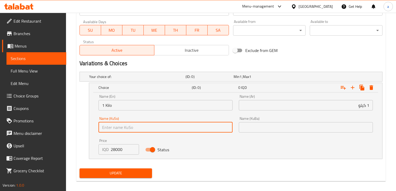
click at [210, 126] on input "text" at bounding box center [165, 127] width 134 height 10
type input "١"
type input "1 کیلۆ"
drag, startPoint x: 278, startPoint y: 126, endPoint x: 269, endPoint y: 128, distance: 9.7
click at [278, 126] on input "text" at bounding box center [306, 127] width 134 height 10
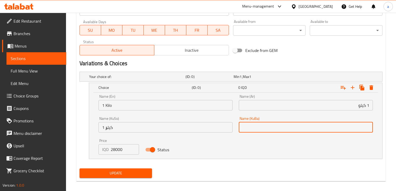
paste input "1 کیلۆ"
type input "1 کیلۆ"
click at [131, 171] on span "Update" at bounding box center [116, 173] width 64 height 6
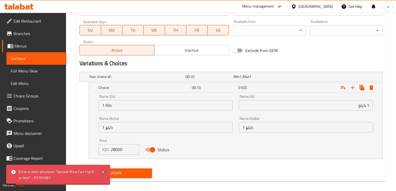
click at [101, 173] on icon at bounding box center [103, 172] width 6 height 6
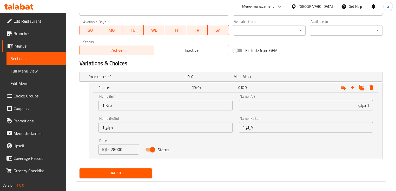
click at [148, 148] on input "Status" at bounding box center [153, 150] width 30 height 10
click at [148, 148] on input "Status" at bounding box center [147, 150] width 30 height 10
checkbox input "true"
click at [352, 87] on icon "Expand" at bounding box center [352, 88] width 4 height 4
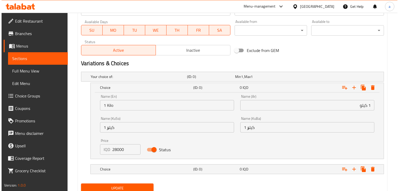
scroll to position [321, 0]
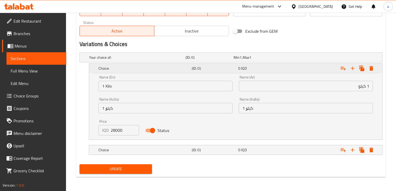
click at [370, 69] on icon "Expand" at bounding box center [371, 68] width 4 height 5
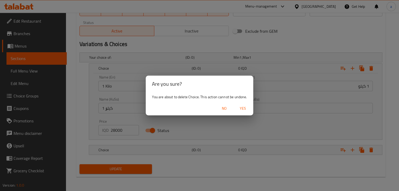
click at [244, 109] on span "Yes" at bounding box center [242, 108] width 12 height 6
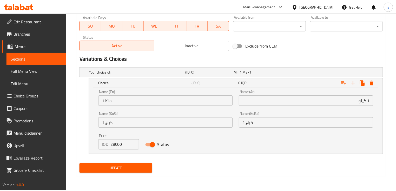
scroll to position [306, 0]
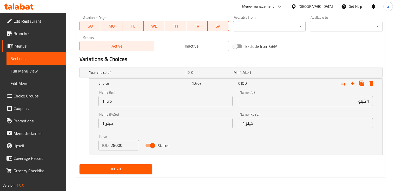
click at [47, 63] on link "Sections" at bounding box center [36, 58] width 60 height 12
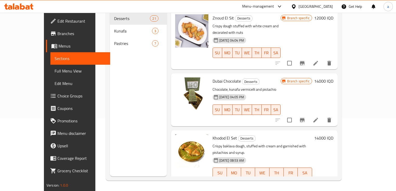
scroll to position [73, 0]
click at [55, 68] on span "Full Menu View" at bounding box center [80, 71] width 51 height 6
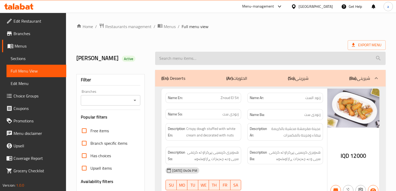
click at [210, 61] on input "search" at bounding box center [270, 58] width 230 height 13
paste input "Baklava"
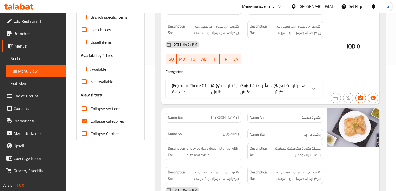
scroll to position [187, 0]
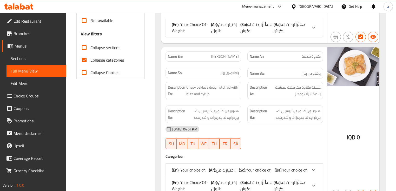
type input "Baklava"
click at [297, 32] on p "(Ba): هەڵبژاردنت لە کێش:" at bounding box center [290, 27] width 34 height 12
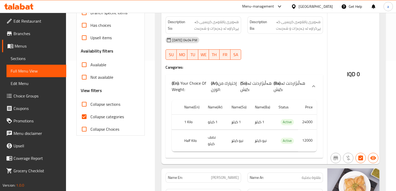
scroll to position [125, 0]
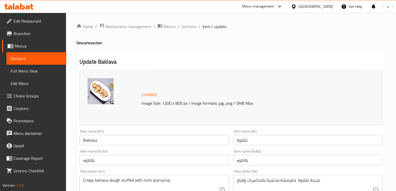
click at [44, 49] on span "Menus" at bounding box center [38, 46] width 47 height 6
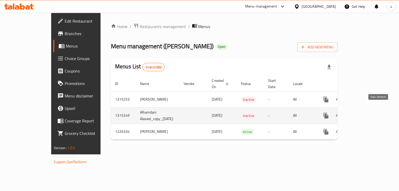
click at [366, 112] on icon "enhanced table" at bounding box center [363, 115] width 6 height 6
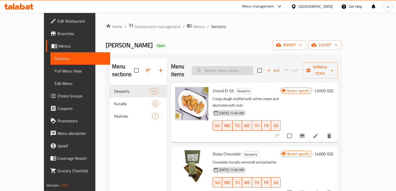
click at [253, 66] on input "search" at bounding box center [222, 70] width 61 height 9
paste input "Baklava"
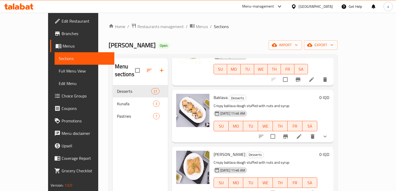
scroll to position [43, 0]
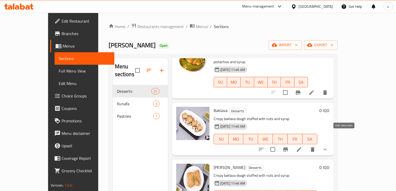
type input "Baklava"
click at [302, 146] on icon at bounding box center [299, 149] width 6 height 6
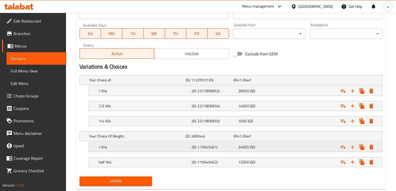
scroll to position [310, 0]
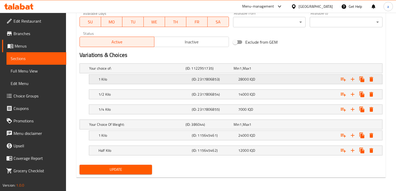
click at [127, 80] on h5 "1 Kilo" at bounding box center [143, 79] width 91 height 5
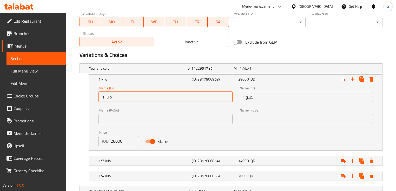
drag, startPoint x: 115, startPoint y: 99, endPoint x: 97, endPoint y: 102, distance: 18.1
click at [97, 102] on div "Name (En) 1 Kilo Name (En)" at bounding box center [165, 94] width 140 height 22
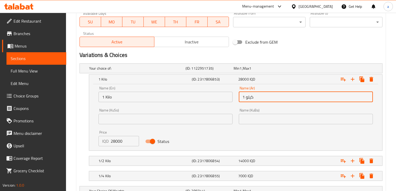
drag, startPoint x: 254, startPoint y: 98, endPoint x: 241, endPoint y: 101, distance: 13.9
click at [241, 101] on input "1 كيلو" at bounding box center [306, 97] width 134 height 10
click at [125, 160] on h5 "1/2 Kilo" at bounding box center [143, 160] width 91 height 5
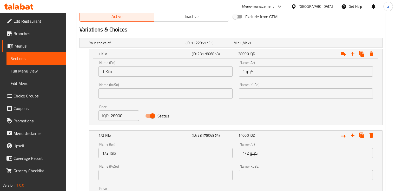
scroll to position [372, 0]
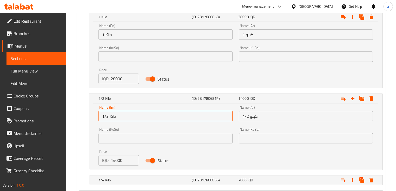
drag, startPoint x: 115, startPoint y: 113, endPoint x: 102, endPoint y: 115, distance: 13.1
click at [102, 115] on input "1/2 Kilo" at bounding box center [165, 116] width 134 height 10
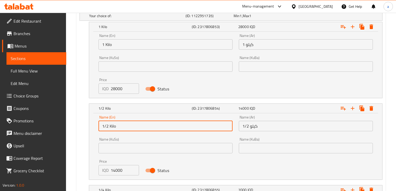
scroll to position [318, 0]
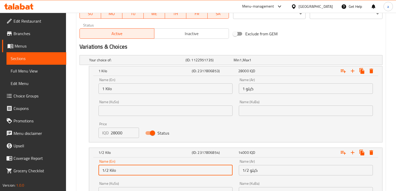
click at [80, 103] on div "1 Kilo (ID: 2317806853) 28000 IQD Name (En) 1 Kilo Name (En) Name (Ar) 1 كيلو N…" at bounding box center [230, 104] width 303 height 76
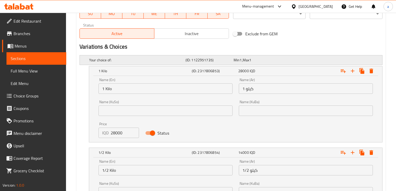
click at [121, 61] on h5 "Your choice of:" at bounding box center [136, 59] width 94 height 5
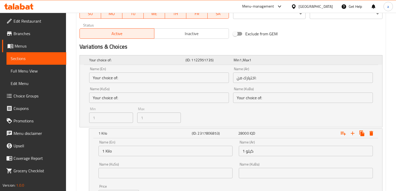
click at [119, 62] on h5 "Your choice of:" at bounding box center [136, 59] width 94 height 5
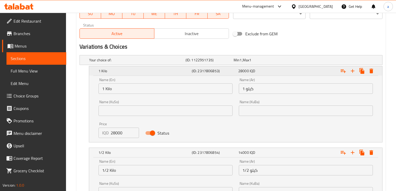
click at [139, 72] on h5 "1 Kilo" at bounding box center [143, 70] width 91 height 5
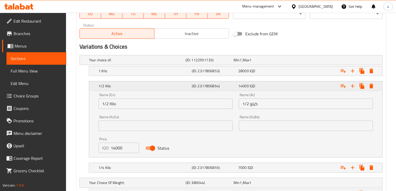
click at [144, 84] on h5 "1/2 Kilo" at bounding box center [143, 85] width 91 height 5
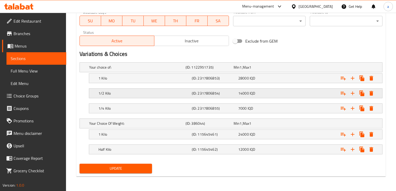
scroll to position [310, 0]
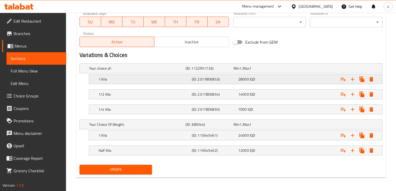
drag, startPoint x: 239, startPoint y: 78, endPoint x: 248, endPoint y: 80, distance: 9.8
click at [248, 80] on div "28000 IQD" at bounding box center [260, 79] width 44 height 5
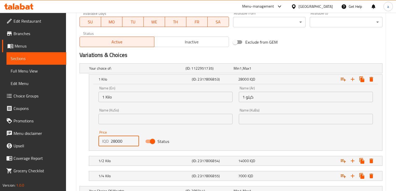
drag, startPoint x: 125, startPoint y: 140, endPoint x: 110, endPoint y: 142, distance: 15.2
click at [110, 142] on div "IQD 28000 Price" at bounding box center [118, 141] width 40 height 10
click at [186, 79] on h5 "1 Kilo" at bounding box center [143, 79] width 91 height 5
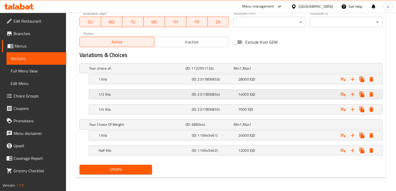
click at [154, 97] on div "1/2 Kilo" at bounding box center [143, 94] width 93 height 7
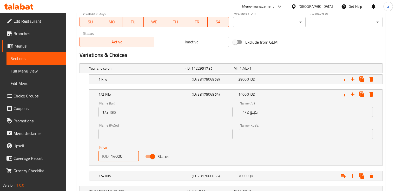
drag, startPoint x: 127, startPoint y: 157, endPoint x: 111, endPoint y: 159, distance: 16.8
click at [111, 159] on input "14000" at bounding box center [125, 156] width 28 height 10
click at [218, 95] on h5 "(ID: 2317806854)" at bounding box center [214, 94] width 44 height 5
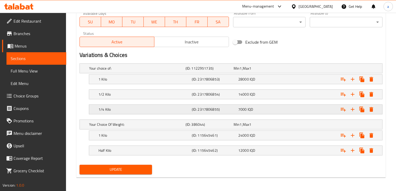
click at [153, 108] on h5 "1/4 Kilo" at bounding box center [143, 109] width 91 height 5
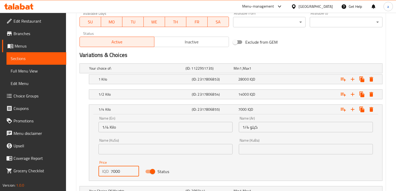
drag, startPoint x: 120, startPoint y: 169, endPoint x: 108, endPoint y: 172, distance: 12.9
click at [108, 172] on div "IQD 7000 Price" at bounding box center [118, 171] width 40 height 10
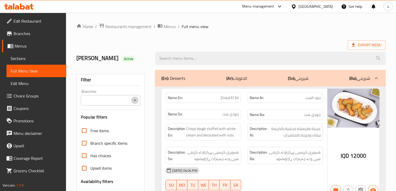
click at [135, 100] on icon "Open" at bounding box center [134, 100] width 3 height 1
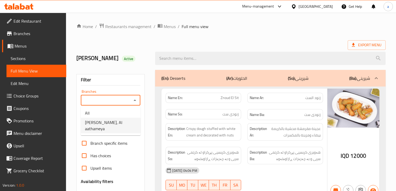
click at [122, 121] on span "[PERSON_NAME], Al aathameya" at bounding box center [110, 125] width 51 height 12
type input "[PERSON_NAME], Al aathameya"
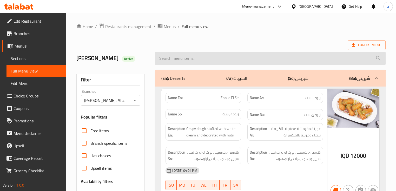
click at [233, 62] on input "search" at bounding box center [270, 58] width 230 height 13
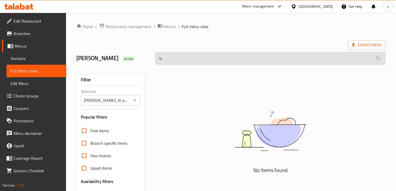
type input "ب"
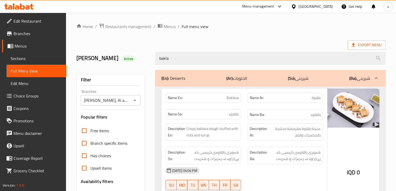
scroll to position [125, 0]
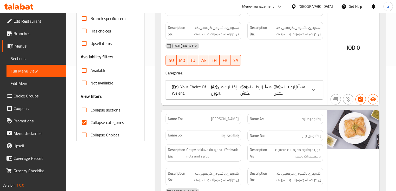
click at [282, 93] on span "هەڵبژاردنت لە کێش:" at bounding box center [288, 90] width 31 height 14
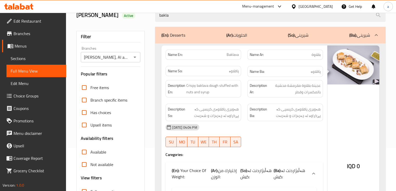
scroll to position [0, 0]
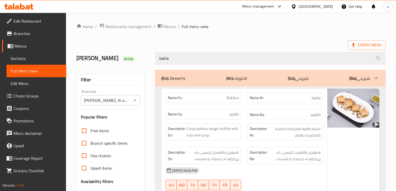
drag, startPoint x: 173, startPoint y: 58, endPoint x: 147, endPoint y: 66, distance: 26.5
click at [147, 66] on div "Alhamdani Alaseel Active bakla" at bounding box center [230, 58] width 315 height 23
paste input "Iraqi Burm"
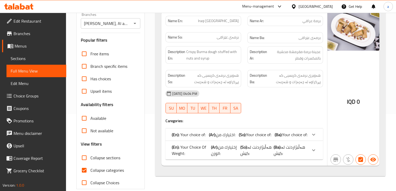
scroll to position [85, 0]
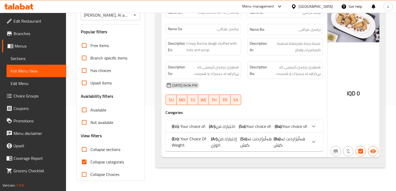
type input "Iraqi [GEOGRAPHIC_DATA]"
click at [209, 126] on b "(Ar):" at bounding box center [212, 126] width 7 height 8
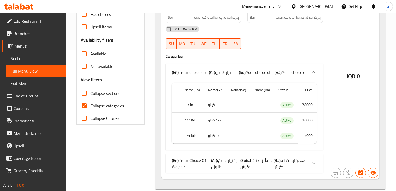
scroll to position [149, 0]
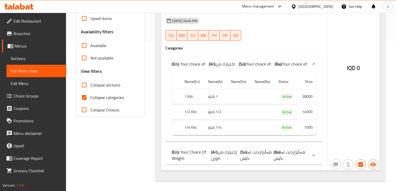
drag, startPoint x: 227, startPoint y: 154, endPoint x: 225, endPoint y: 153, distance: 2.8
click at [227, 154] on span "إختيارك من الوزن:" at bounding box center [224, 155] width 26 height 14
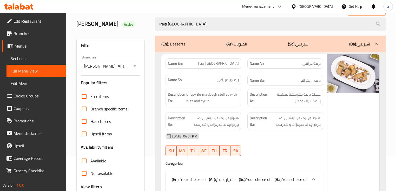
scroll to position [0, 0]
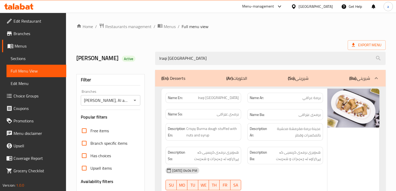
drag, startPoint x: 177, startPoint y: 59, endPoint x: 152, endPoint y: 62, distance: 24.9
click at [152, 62] on div "Iraqi Burma" at bounding box center [270, 58] width 236 height 19
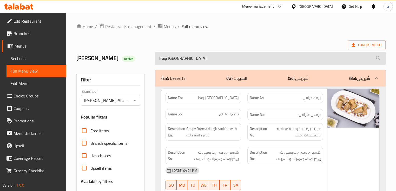
drag, startPoint x: 185, startPoint y: 61, endPoint x: 157, endPoint y: 64, distance: 28.2
click at [157, 64] on input "Iraqi Burma" at bounding box center [270, 58] width 230 height 13
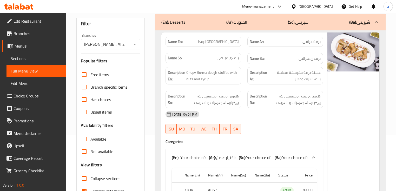
scroll to position [62, 0]
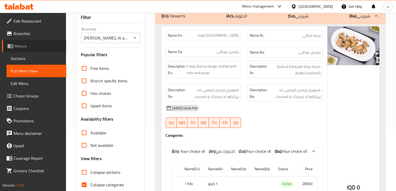
click at [38, 50] on link "Menus" at bounding box center [34, 46] width 64 height 12
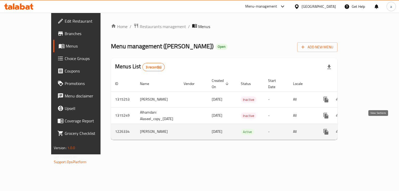
click at [366, 128] on icon "enhanced table" at bounding box center [363, 131] width 6 height 6
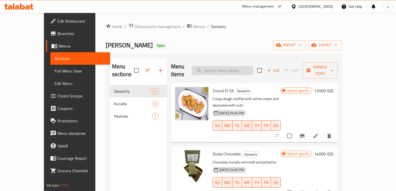
click at [230, 67] on input "search" at bounding box center [222, 70] width 61 height 9
paste input "Iraqi Burma"
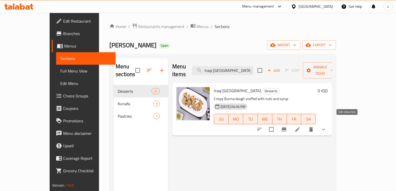
type input "Iraqi Burma"
click at [300, 127] on icon at bounding box center [297, 129] width 5 height 5
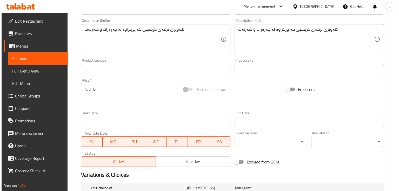
scroll to position [306, 0]
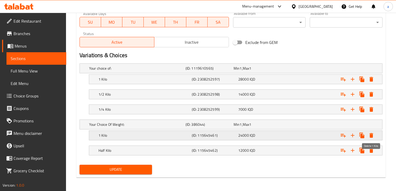
click at [373, 133] on icon "Expand" at bounding box center [371, 135] width 6 height 6
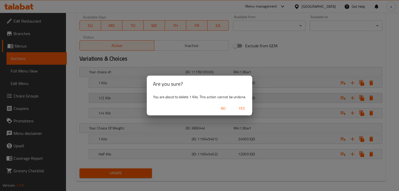
click at [242, 110] on span "Yes" at bounding box center [241, 108] width 12 height 6
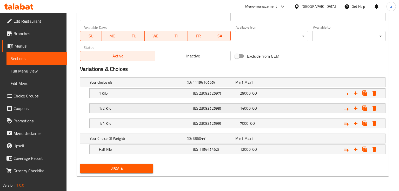
scroll to position [295, 0]
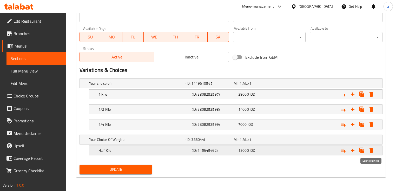
click at [374, 149] on button "Expand" at bounding box center [370, 150] width 9 height 9
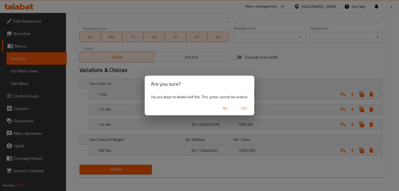
click at [247, 109] on span "Yes" at bounding box center [243, 108] width 12 height 6
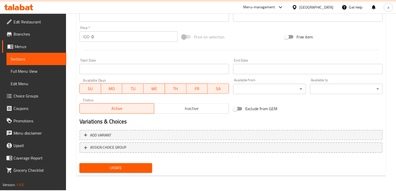
scroll to position [238, 0]
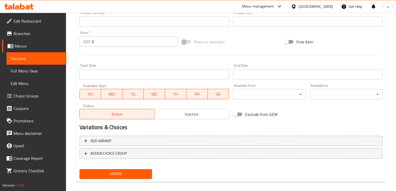
click at [136, 175] on span "Update" at bounding box center [116, 174] width 64 height 6
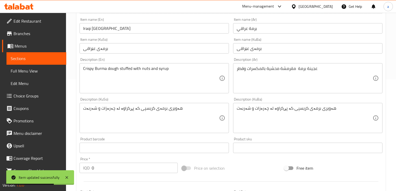
scroll to position [0, 0]
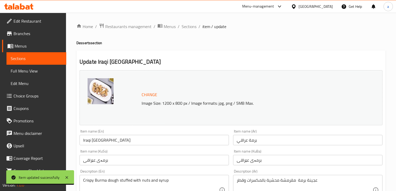
click at [49, 57] on span "Sections" at bounding box center [36, 58] width 51 height 6
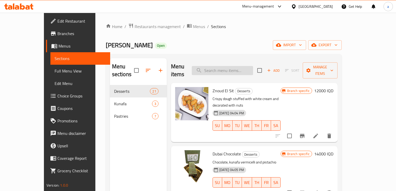
click at [222, 68] on input "search" at bounding box center [222, 70] width 61 height 9
paste input "Basalia Baklava"
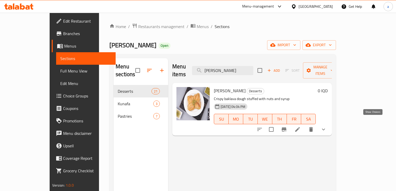
type input "Basalia Baklava"
click at [326, 126] on icon "show more" at bounding box center [323, 129] width 6 height 6
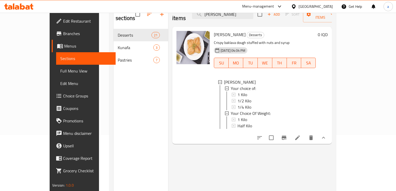
scroll to position [62, 0]
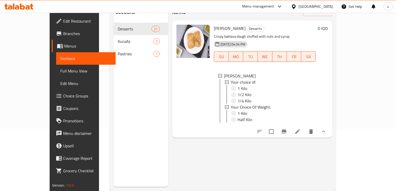
click at [300, 128] on icon at bounding box center [297, 131] width 6 height 6
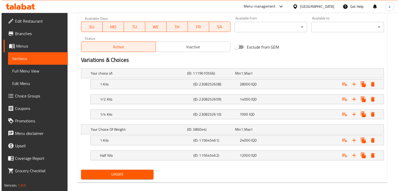
scroll to position [310, 0]
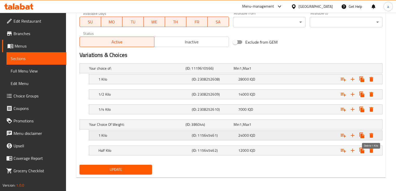
click at [370, 131] on button "Expand" at bounding box center [370, 135] width 9 height 9
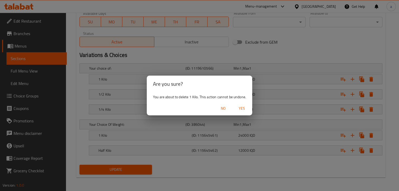
click at [240, 108] on span "Yes" at bounding box center [241, 108] width 12 height 6
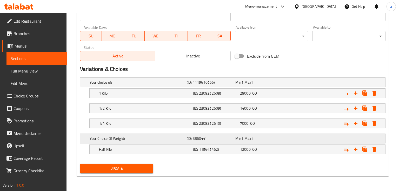
scroll to position [295, 0]
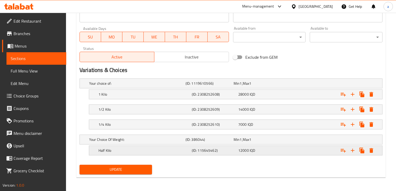
click at [373, 148] on icon "Expand" at bounding box center [371, 150] width 6 height 6
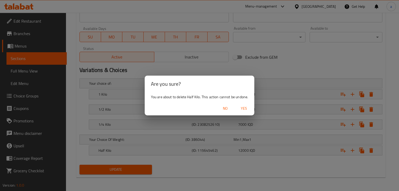
click at [242, 109] on span "Yes" at bounding box center [243, 108] width 12 height 6
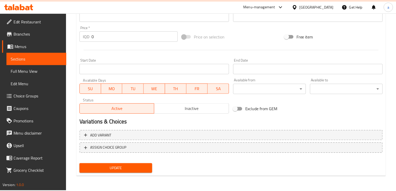
scroll to position [238, 0]
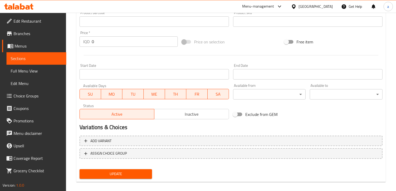
click at [132, 171] on span "Update" at bounding box center [116, 174] width 64 height 6
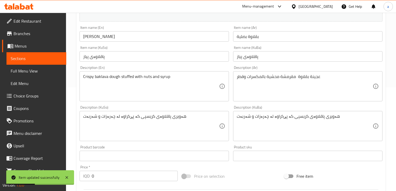
scroll to position [51, 0]
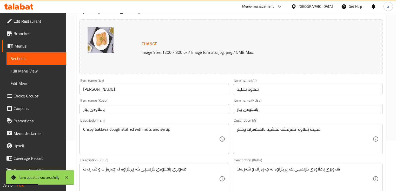
click at [38, 71] on span "Full Menu View" at bounding box center [36, 71] width 51 height 6
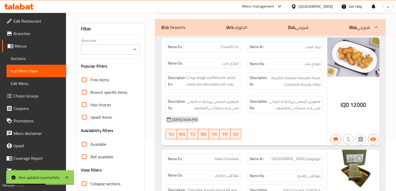
click at [132, 48] on button "Open" at bounding box center [134, 49] width 7 height 7
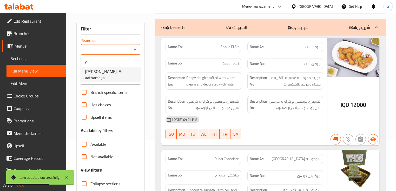
click at [127, 74] on span "Alhamdani Alaseel, Al aathameya" at bounding box center [110, 74] width 51 height 12
type input "Alhamdani Alaseel, Al aathameya"
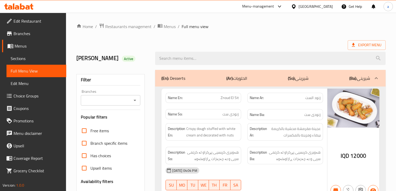
click at [137, 99] on icon "Open" at bounding box center [135, 100] width 6 height 6
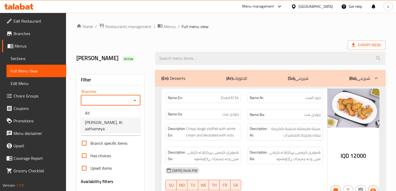
click at [124, 123] on span "[PERSON_NAME], Al aathameya" at bounding box center [110, 125] width 51 height 12
type input "[PERSON_NAME], Al aathameya"
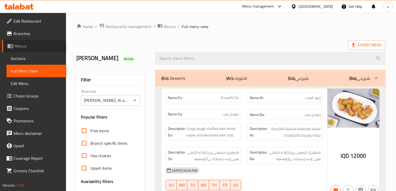
click at [34, 48] on span "Menus" at bounding box center [38, 46] width 47 height 6
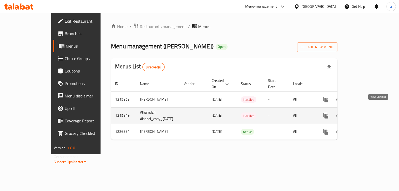
click at [365, 113] on icon "enhanced table" at bounding box center [363, 115] width 5 height 5
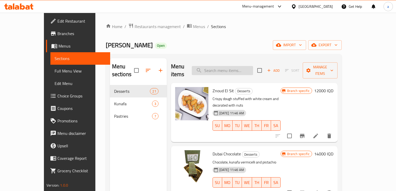
click at [233, 66] on input "search" at bounding box center [222, 70] width 61 height 9
paste input "Baklava"
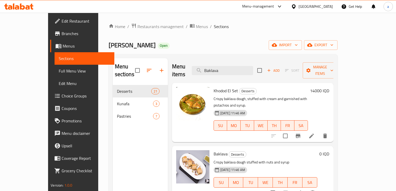
type input "Baklava"
click at [59, 73] on span "Full Menu View" at bounding box center [84, 71] width 51 height 6
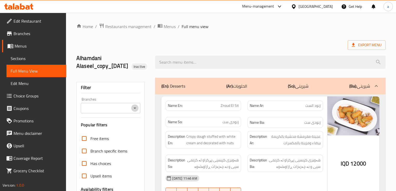
click at [136, 111] on icon "Open" at bounding box center [135, 108] width 6 height 6
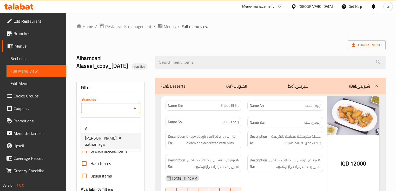
click at [124, 136] on span "[PERSON_NAME], Al aathameya" at bounding box center [110, 141] width 51 height 12
type input "[PERSON_NAME], Al aathameya"
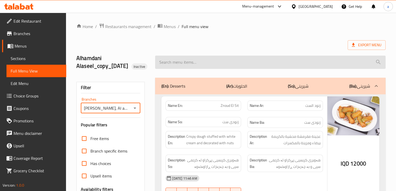
click at [215, 69] on input "search" at bounding box center [270, 62] width 230 height 13
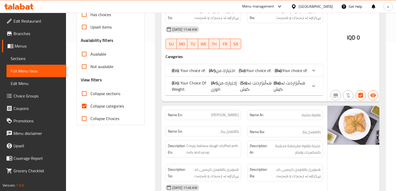
scroll to position [187, 0]
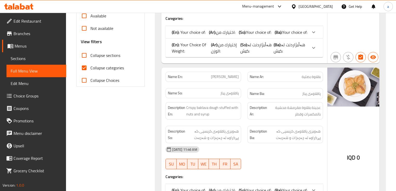
click at [296, 36] on span "Your choice of:" at bounding box center [294, 32] width 25 height 8
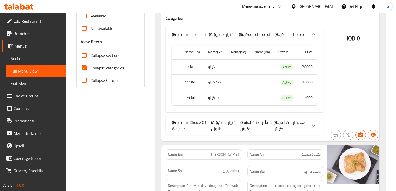
click at [270, 130] on span "هەڵبژاردنت لە کێش:" at bounding box center [255, 125] width 31 height 14
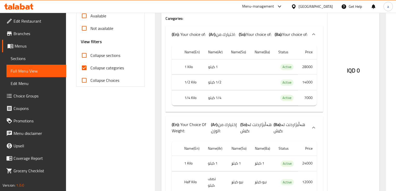
click at [265, 134] on span "هەڵبژاردنت لە کێش:" at bounding box center [255, 127] width 31 height 14
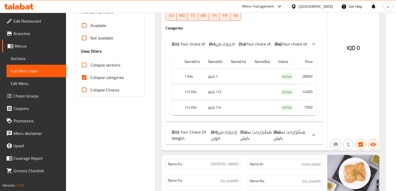
scroll to position [0, 0]
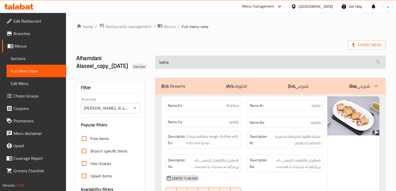
click at [210, 65] on input "bakla" at bounding box center [270, 62] width 230 height 13
drag, startPoint x: 180, startPoint y: 67, endPoint x: 155, endPoint y: 71, distance: 25.3
click at [155, 69] on input "bakla" at bounding box center [270, 62] width 230 height 13
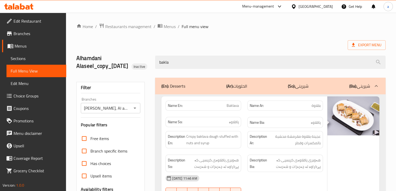
paste input "Iraqi Burm"
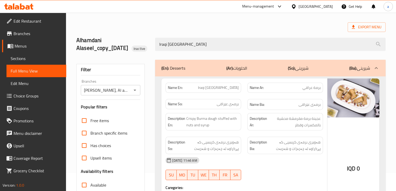
scroll to position [101, 0]
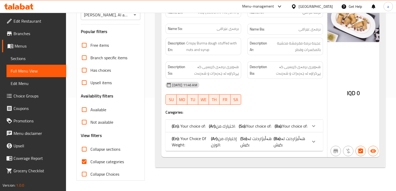
click at [237, 126] on div "(En): Your choice of: (Ar): اختيارك من: (So): Your choice of: (Ba): Your choice…" at bounding box center [239, 126] width 135 height 6
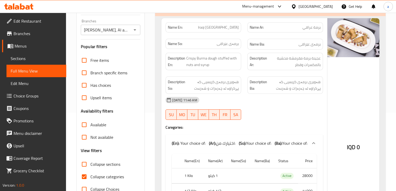
scroll to position [0, 0]
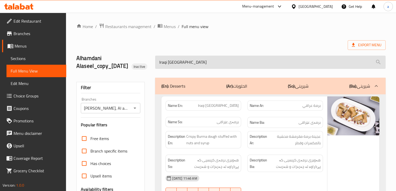
drag, startPoint x: 191, startPoint y: 69, endPoint x: 162, endPoint y: 72, distance: 29.4
click at [162, 69] on input "Iraqi [GEOGRAPHIC_DATA]" at bounding box center [270, 62] width 230 height 13
paste input "[PERSON_NAME]"
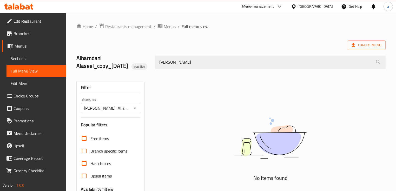
drag, startPoint x: 206, startPoint y: 63, endPoint x: 156, endPoint y: 73, distance: 50.5
click at [156, 72] on div "IrBasalia Baklava" at bounding box center [270, 61] width 236 height 19
paste input "search"
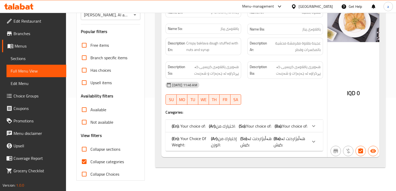
scroll to position [101, 0]
click at [229, 128] on span "اختيارك من:" at bounding box center [225, 126] width 19 height 8
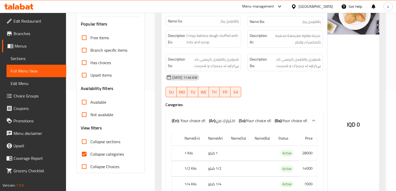
scroll to position [163, 0]
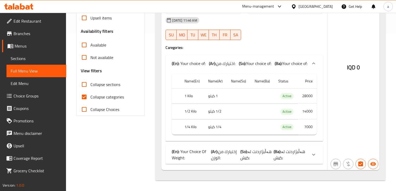
click at [236, 154] on span "إختيارك من الوزن:" at bounding box center [224, 154] width 26 height 14
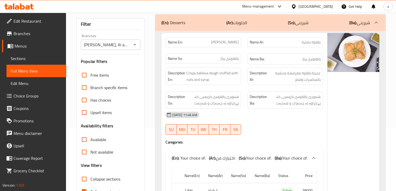
scroll to position [62, 0]
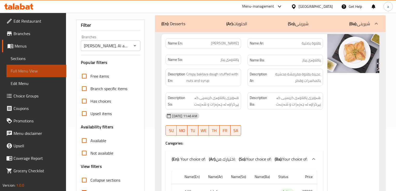
click at [50, 69] on span "Full Menu View" at bounding box center [36, 71] width 51 height 6
click at [45, 74] on link "Full Menu View" at bounding box center [36, 71] width 60 height 12
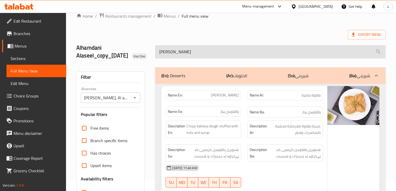
scroll to position [0, 0]
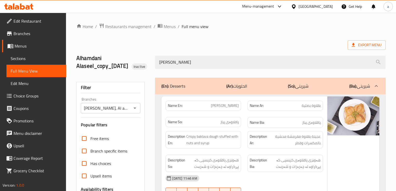
drag, startPoint x: 185, startPoint y: 66, endPoint x: 147, endPoint y: 74, distance: 38.9
click at [147, 74] on div "Alhamdani Alaseel_copy_30/09/2025 Inactive Basalia Baklava" at bounding box center [230, 62] width 315 height 31
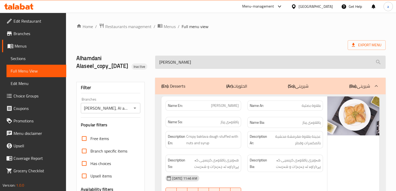
click at [173, 69] on input "[PERSON_NAME]" at bounding box center [270, 62] width 230 height 13
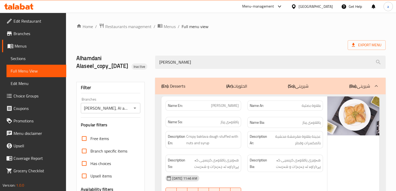
drag, startPoint x: 172, startPoint y: 67, endPoint x: 152, endPoint y: 68, distance: 20.0
click at [152, 68] on div "[PERSON_NAME]" at bounding box center [270, 61] width 236 height 19
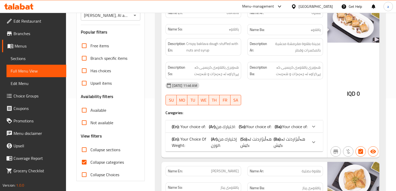
scroll to position [125, 0]
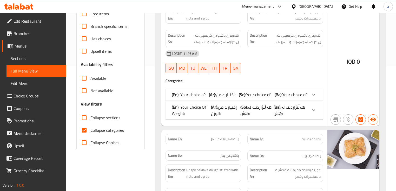
click at [225, 98] on span "اختيارك من:" at bounding box center [225, 95] width 19 height 8
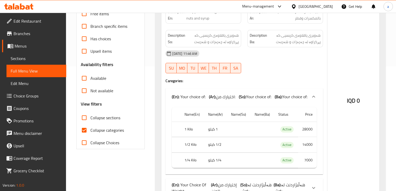
scroll to position [0, 0]
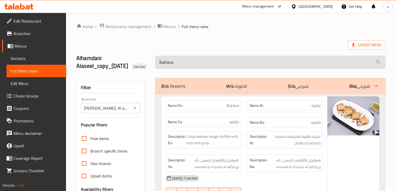
click at [225, 67] on input "Baklava" at bounding box center [270, 62] width 230 height 13
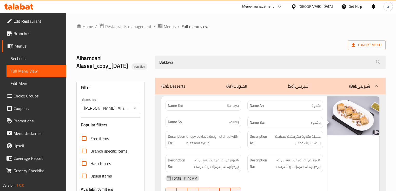
drag, startPoint x: 192, startPoint y: 70, endPoint x: 142, endPoint y: 80, distance: 50.5
click at [142, 78] on div "Alhamdani Alaseel_copy_30/09/2025 Inactive Baklava" at bounding box center [230, 62] width 315 height 31
paste input "Iraqi Burm"
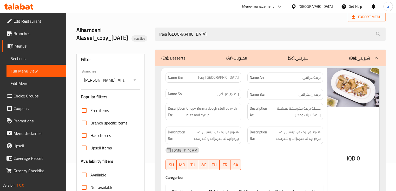
scroll to position [101, 0]
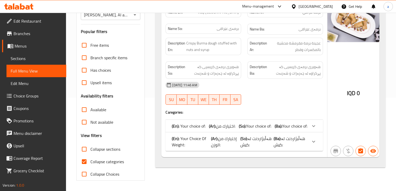
click at [252, 128] on span "Your choice of:" at bounding box center [258, 126] width 25 height 8
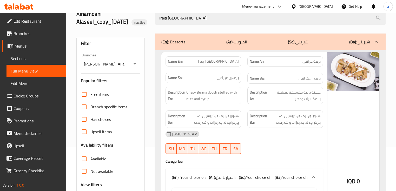
scroll to position [0, 0]
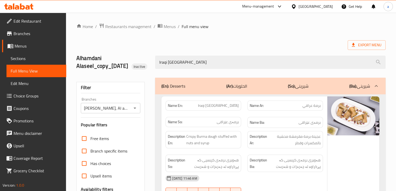
drag, startPoint x: 165, startPoint y: 73, endPoint x: 153, endPoint y: 77, distance: 13.0
click at [153, 77] on div "Alhamdani Alaseel_copy_30/09/2025 Inactive Iraqi Burma" at bounding box center [230, 62] width 315 height 31
paste input "[PERSON_NAME]"
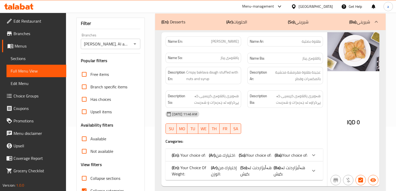
scroll to position [101, 0]
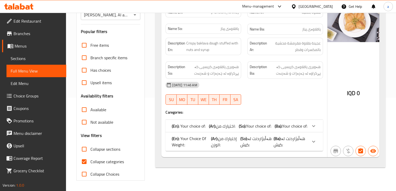
type input "[PERSON_NAME]"
click at [218, 126] on span "اختيارك من:" at bounding box center [225, 126] width 19 height 8
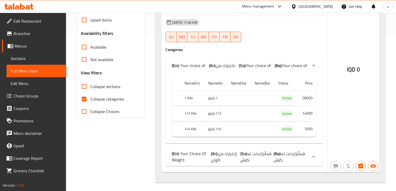
scroll to position [165, 0]
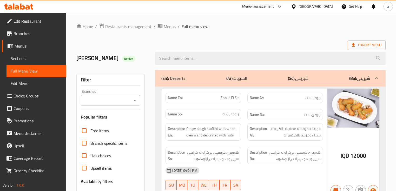
click at [136, 101] on icon "Open" at bounding box center [135, 100] width 6 height 6
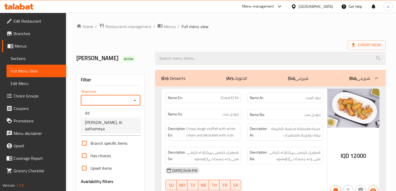
click at [127, 123] on span "[PERSON_NAME], Al aathameya" at bounding box center [110, 125] width 51 height 12
type input "[PERSON_NAME], Al aathameya"
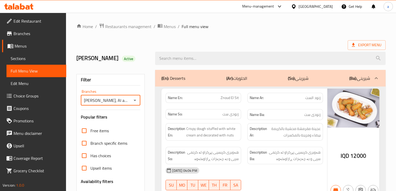
click at [209, 61] on input "search" at bounding box center [270, 58] width 230 height 13
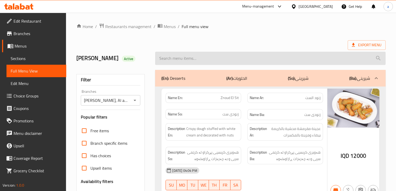
paste input "Iraqi [GEOGRAPHIC_DATA]"
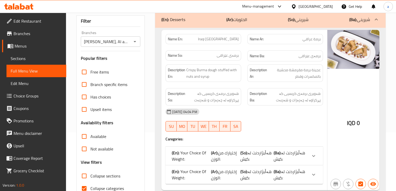
scroll to position [85, 0]
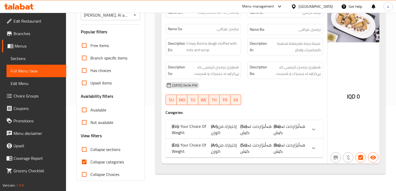
click at [210, 132] on p "(En): Your Choice Of Weight:" at bounding box center [191, 129] width 39 height 12
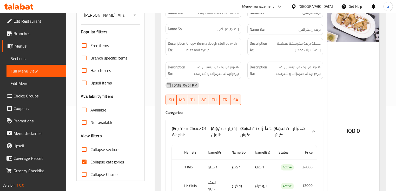
scroll to position [140, 0]
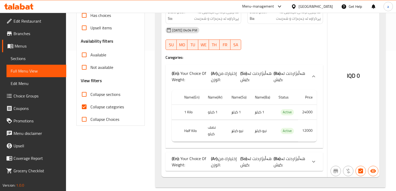
click at [223, 154] on span "إختيارك من الوزن:" at bounding box center [224, 161] width 26 height 14
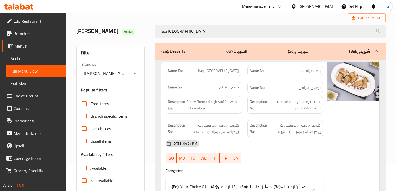
scroll to position [0, 0]
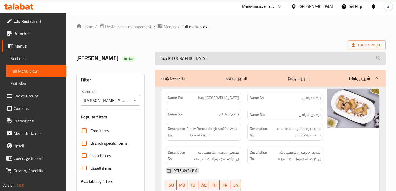
click at [159, 59] on input "Iraqi [GEOGRAPHIC_DATA]" at bounding box center [270, 58] width 230 height 13
paste input "Basalia Baklav"
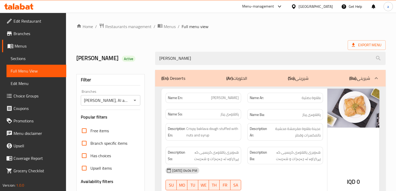
type input "[PERSON_NAME]"
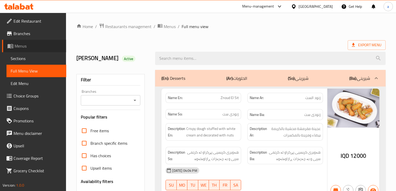
click at [36, 49] on span "Menus" at bounding box center [38, 46] width 47 height 6
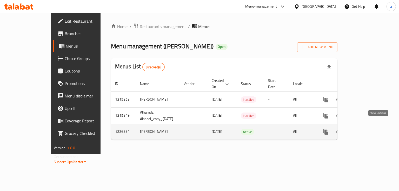
click at [369, 125] on link "enhanced table" at bounding box center [363, 131] width 12 height 12
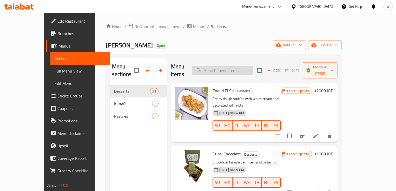
click at [238, 67] on input "search" at bounding box center [222, 70] width 61 height 9
paste input "Iraqi [GEOGRAPHIC_DATA]"
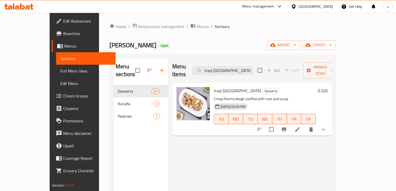
type input "Iraqi [GEOGRAPHIC_DATA]"
click at [304, 125] on li at bounding box center [297, 129] width 15 height 9
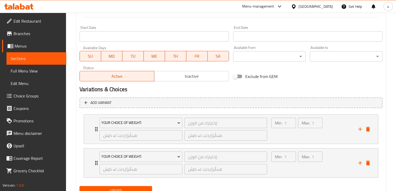
scroll to position [294, 0]
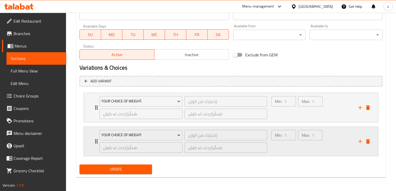
click at [324, 141] on div "Min: 1 ​ Max: 1 ​" at bounding box center [296, 141] width 55 height 27
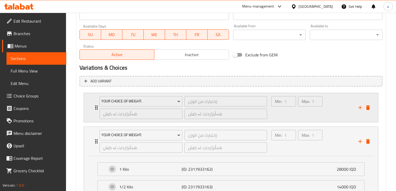
click at [304, 118] on div "Max: 1 ​" at bounding box center [310, 107] width 26 height 25
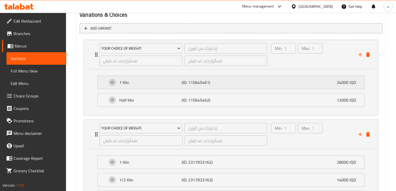
scroll to position [344, 0]
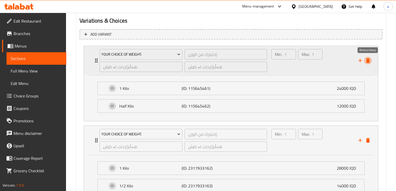
click at [369, 60] on icon "delete" at bounding box center [368, 60] width 4 height 5
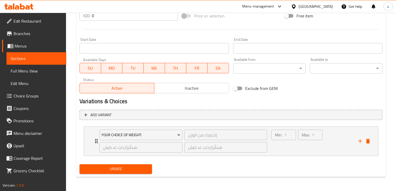
click at [133, 166] on span "Update" at bounding box center [116, 169] width 64 height 6
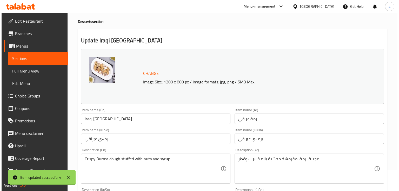
scroll to position [0, 0]
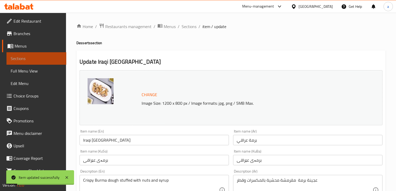
click at [45, 60] on span "Sections" at bounding box center [36, 58] width 51 height 6
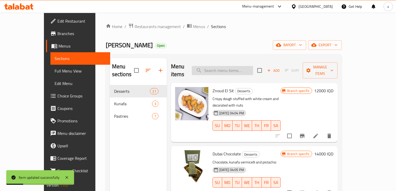
drag, startPoint x: 229, startPoint y: 66, endPoint x: 223, endPoint y: 66, distance: 6.0
click at [229, 66] on input "search" at bounding box center [222, 70] width 61 height 9
paste input "Basalia Baklava"
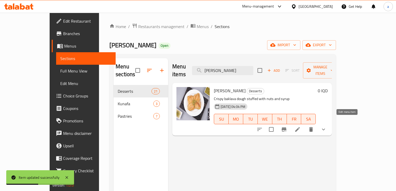
type input "Basalia Baklava"
click at [300, 126] on icon at bounding box center [297, 129] width 6 height 6
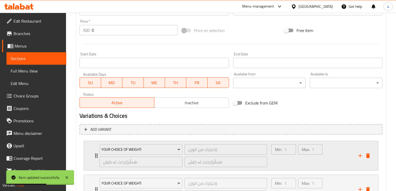
scroll to position [297, 0]
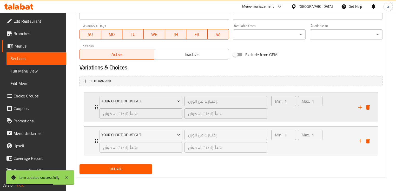
click at [297, 116] on div "Max: 1 ​" at bounding box center [310, 107] width 26 height 25
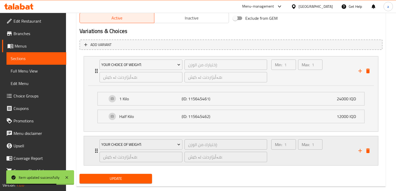
scroll to position [343, 0]
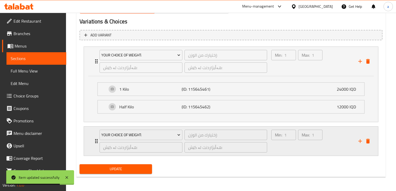
click at [300, 143] on div "Max: 1 ​" at bounding box center [310, 140] width 26 height 25
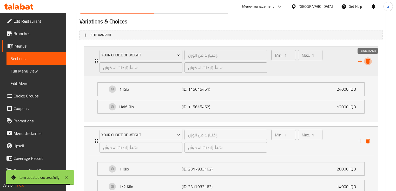
click at [368, 64] on button "delete" at bounding box center [368, 61] width 8 height 8
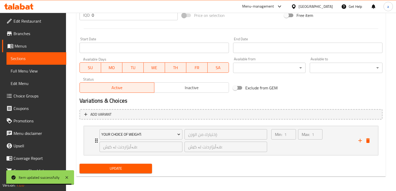
scroll to position [264, 0]
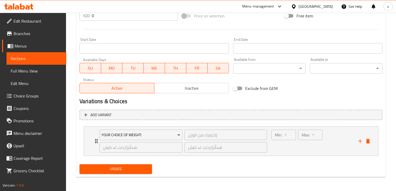
click at [140, 170] on span "Update" at bounding box center [116, 169] width 64 height 6
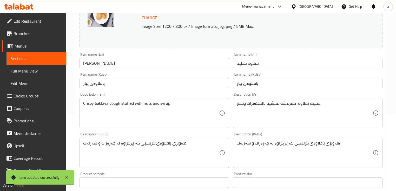
scroll to position [0, 0]
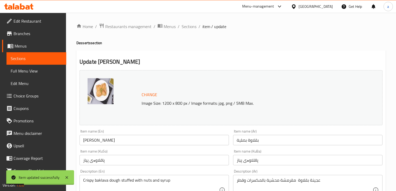
click at [38, 57] on span "Sections" at bounding box center [36, 58] width 51 height 6
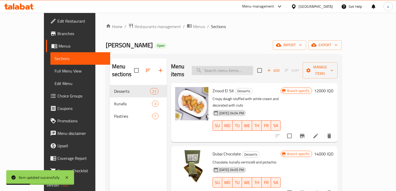
click at [242, 70] on input "search" at bounding box center [222, 70] width 61 height 9
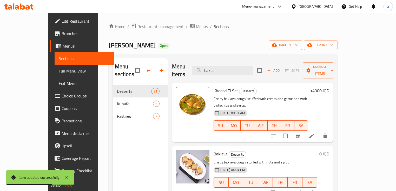
type input "bakla"
click at [301, 190] on icon at bounding box center [298, 192] width 5 height 5
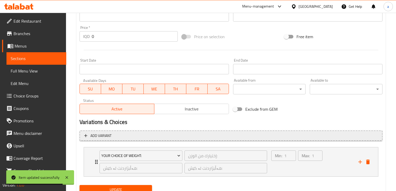
scroll to position [264, 0]
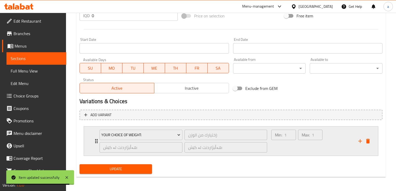
click at [289, 144] on div "Min: 1 ​" at bounding box center [283, 140] width 26 height 25
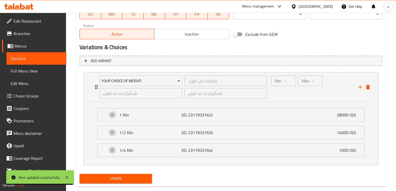
scroll to position [327, 0]
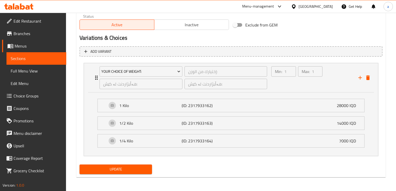
click at [43, 69] on span "Full Menu View" at bounding box center [36, 71] width 51 height 6
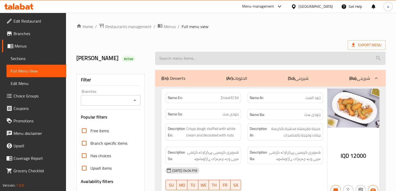
click at [191, 57] on input "search" at bounding box center [270, 58] width 230 height 13
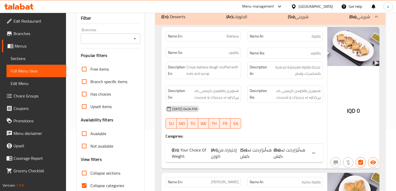
scroll to position [54, 0]
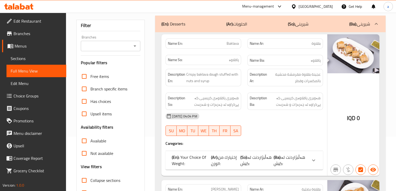
type input "baklava"
click at [291, 153] on span "هەڵبژاردنت لە کێش:" at bounding box center [288, 160] width 31 height 14
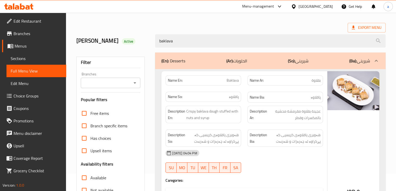
scroll to position [0, 0]
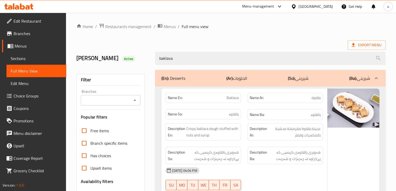
click at [135, 101] on icon "Open" at bounding box center [135, 100] width 6 height 6
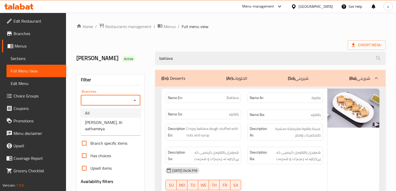
click at [125, 127] on span "Alhamdani Alaseel, Al aathameya" at bounding box center [110, 125] width 51 height 12
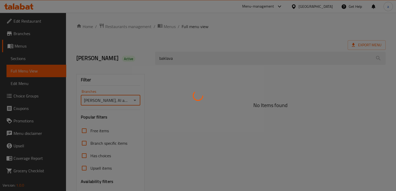
type input "Alhamdani Alaseel, Al aathameya"
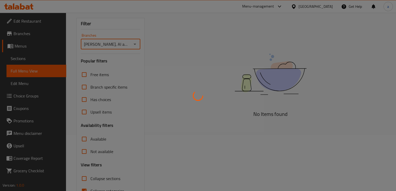
scroll to position [62, 0]
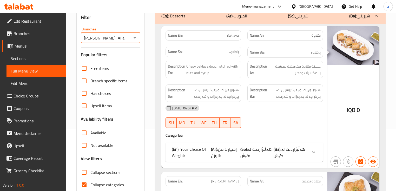
drag, startPoint x: 295, startPoint y: 148, endPoint x: 288, endPoint y: 144, distance: 7.8
click at [295, 148] on span "هەڵبژاردنت لە کێش:" at bounding box center [288, 152] width 31 height 14
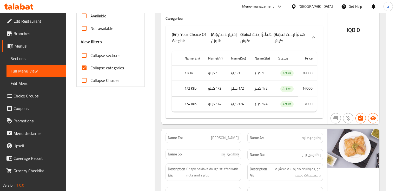
scroll to position [8, 0]
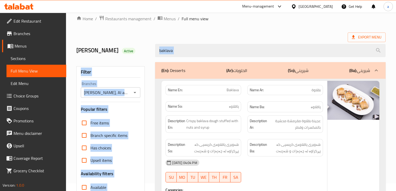
drag, startPoint x: 211, startPoint y: 58, endPoint x: 164, endPoint y: 62, distance: 47.4
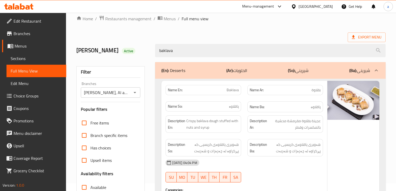
drag, startPoint x: 178, startPoint y: 50, endPoint x: 153, endPoint y: 57, distance: 26.2
click at [153, 57] on div "baklava" at bounding box center [270, 50] width 236 height 19
paste input "Iraqi Burma"
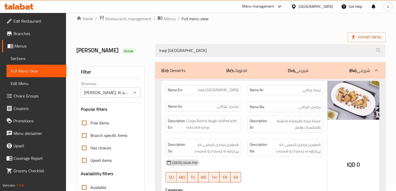
scroll to position [85, 0]
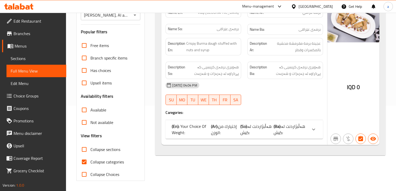
click at [247, 131] on span "هەڵبژاردنت لە کێش:" at bounding box center [255, 129] width 31 height 14
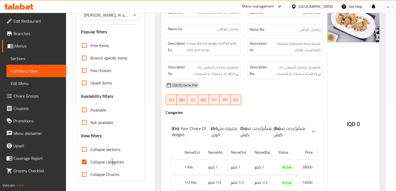
click at [112, 161] on span "Collapse categories" at bounding box center [106, 162] width 33 height 6
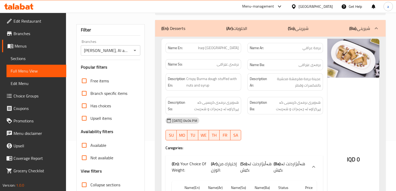
scroll to position [0, 0]
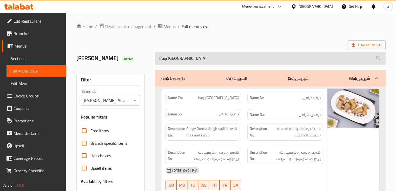
drag, startPoint x: 183, startPoint y: 59, endPoint x: 159, endPoint y: 62, distance: 24.3
click at [159, 62] on input "Iraqi Burma" at bounding box center [270, 58] width 230 height 13
paste input "Basalia Baklava"
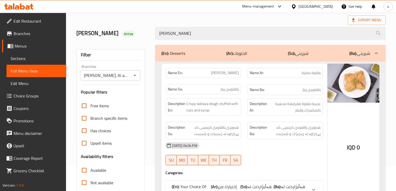
scroll to position [85, 0]
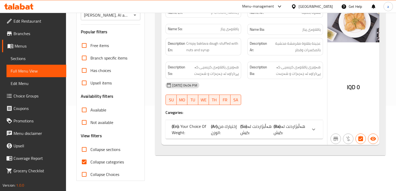
type input "Basalia Baklava"
click at [228, 127] on span "إختيارك من الوزن:" at bounding box center [224, 129] width 26 height 14
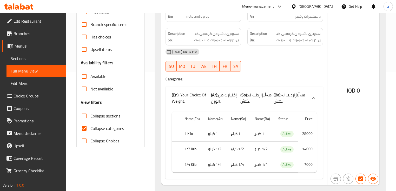
scroll to position [133, 0]
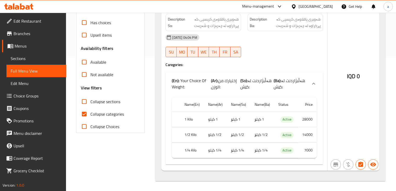
click at [105, 114] on span "Collapse categories" at bounding box center [106, 114] width 33 height 6
click at [90, 114] on input "Collapse categories" at bounding box center [84, 114] width 12 height 12
checkbox input "false"
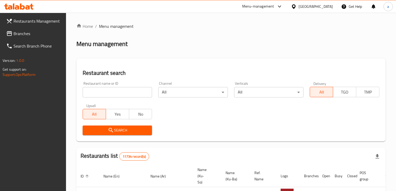
click at [52, 32] on span "Branches" at bounding box center [37, 33] width 49 height 6
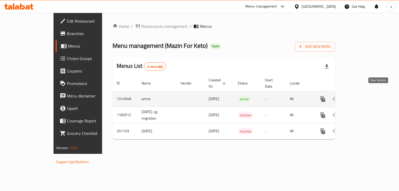
click at [363, 96] on icon "enhanced table" at bounding box center [360, 99] width 6 height 6
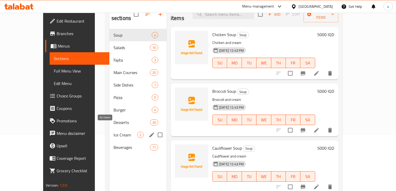
scroll to position [62, 0]
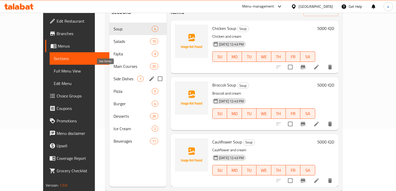
click at [113, 76] on span "Side Dishes" at bounding box center [125, 79] width 24 height 6
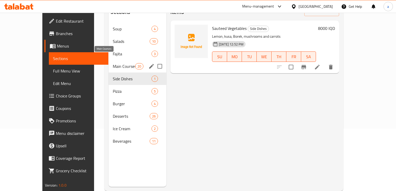
click at [113, 63] on span "Main Courses" at bounding box center [124, 66] width 22 height 6
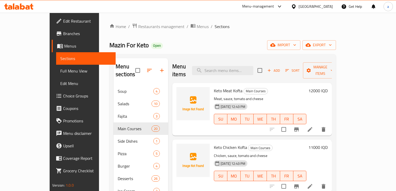
click at [280, 67] on span "Add" at bounding box center [273, 70] width 14 height 6
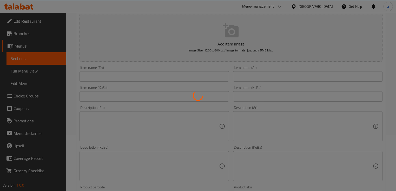
scroll to position [62, 0]
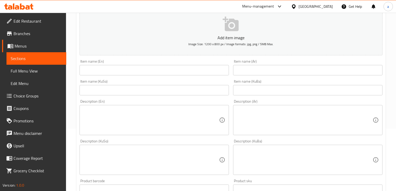
click at [165, 72] on input "text" at bounding box center [153, 70] width 149 height 10
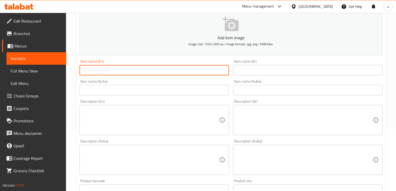
paste input "Butter Chicken"
drag, startPoint x: 91, startPoint y: 71, endPoint x: 73, endPoint y: 73, distance: 18.3
click at [73, 73] on div "Home / Restaurants management / Menus / Sections / item / create Main Courses s…" at bounding box center [231, 157] width 330 height 414
type input "Butter Chicken"
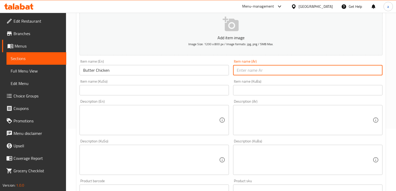
click at [251, 68] on input "text" at bounding box center [307, 70] width 149 height 10
paste input "دجاج بالزبدة"
type input "دجاج بالزبدة"
drag, startPoint x: 194, startPoint y: 87, endPoint x: 193, endPoint y: 90, distance: 3.2
click at [193, 90] on input "text" at bounding box center [153, 90] width 149 height 10
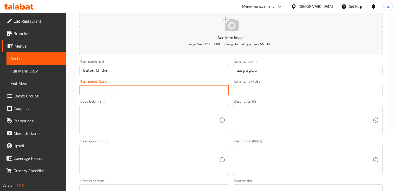
paste input "مریشک بە کەرە"
type input "مریشک بە کەرە"
click at [303, 92] on input "text" at bounding box center [307, 90] width 149 height 10
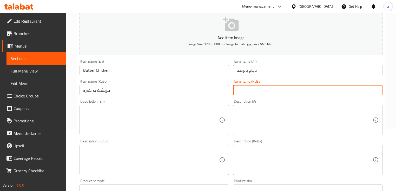
paste input "مریشک بە کەرە"
type input "مریشک بە کەرە"
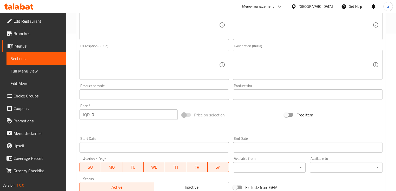
scroll to position [187, 0]
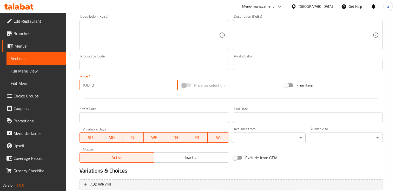
drag, startPoint x: 90, startPoint y: 89, endPoint x: 80, endPoint y: 91, distance: 10.0
click at [80, 91] on div "Price   * IQD 0 Price *" at bounding box center [128, 82] width 102 height 20
paste input "1500"
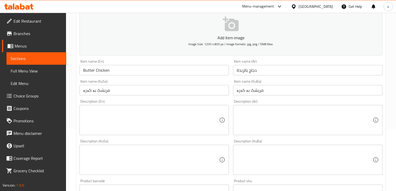
scroll to position [62, 0]
type input "15000"
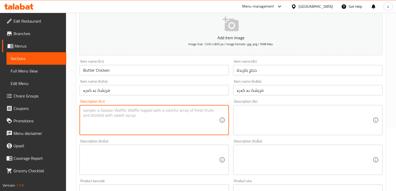
click at [137, 113] on textarea at bounding box center [151, 120] width 136 height 25
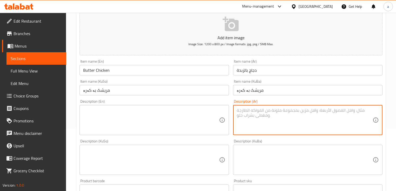
click at [252, 120] on textarea at bounding box center [304, 120] width 136 height 25
paste textarea "وات مشویة/غرام دجاج1800 خضز"
drag, startPoint x: 317, startPoint y: 112, endPoint x: 389, endPoint y: 109, distance: 71.7
click at [389, 109] on div "Home / Restaurants management / Menus / Sections / item / create Main Courses s…" at bounding box center [231, 157] width 330 height 414
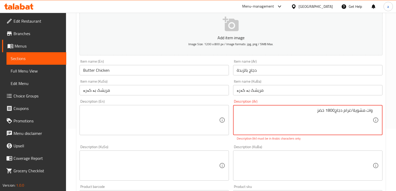
paste textarea "1800 جم دجاج وخضراوات مشوية"
type textarea "1800 جم دجاج وخضراوات مشوية"
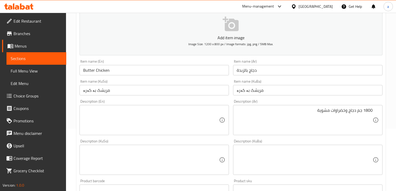
click at [155, 105] on div "Description (En)" at bounding box center [153, 120] width 149 height 30
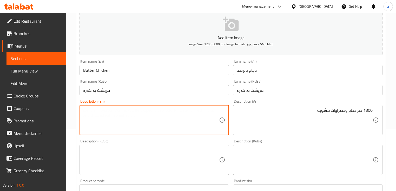
paste textarea "1800 g chicken and grilled vegetables"
type textarea "1800 g chicken and grilled vegetables"
click at [152, 148] on textarea at bounding box center [151, 159] width 136 height 25
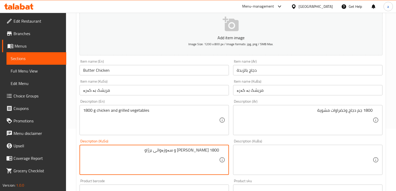
type textarea "1800 [PERSON_NAME] و سەوزەواتی برژاو"
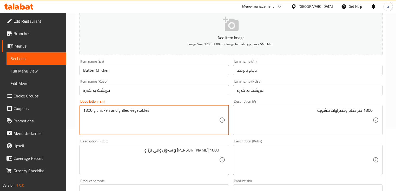
paste textarea "Gram"
click at [83, 123] on div "1800 Gram chicken and grilled vegetables Description (En)" at bounding box center [153, 120] width 149 height 30
click at [83, 120] on textarea "1800 Gram chicken and grilled vegetables" at bounding box center [151, 120] width 136 height 25
type textarea "1800 Gram chicken and grilled vegetables"
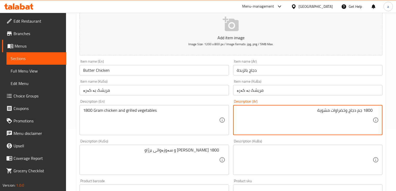
drag, startPoint x: 362, startPoint y: 111, endPoint x: 357, endPoint y: 112, distance: 5.0
paste textarea "جرا"
click at [372, 123] on icon at bounding box center [375, 120] width 6 height 6
drag, startPoint x: 371, startPoint y: 120, endPoint x: 374, endPoint y: 126, distance: 5.7
click at [372, 120] on textarea "1800 جرام دجاج وخضراوات مشوية" at bounding box center [304, 120] width 136 height 25
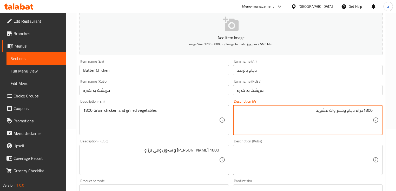
type textarea "1800جرام دجاج وخضراوات مشوية"
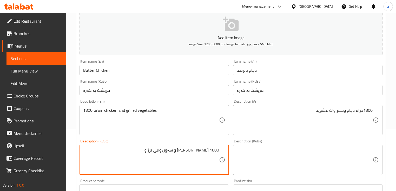
drag, startPoint x: 151, startPoint y: 151, endPoint x: 215, endPoint y: 149, distance: 64.4
click at [215, 149] on textarea "1800 [PERSON_NAME] و سەوزەواتی برژاو" at bounding box center [151, 159] width 136 height 25
click at [214, 149] on textarea "1800 [PERSON_NAME] و سەوزەواتی برژاو" at bounding box center [151, 159] width 136 height 25
click at [245, 152] on textarea at bounding box center [304, 159] width 136 height 25
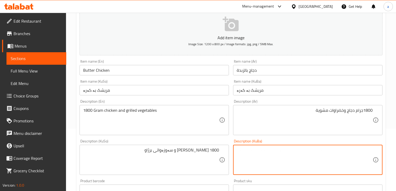
paste textarea "1800 [PERSON_NAME] و سەوزەواتی برژاو"
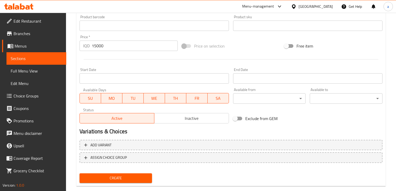
scroll to position [235, 0]
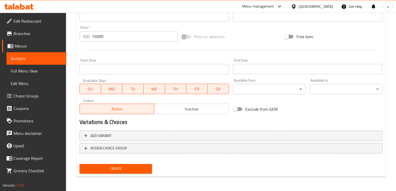
type textarea "1800 [PERSON_NAME] و سەوزەواتی برژاو"
click at [141, 167] on span "Create" at bounding box center [116, 168] width 64 height 6
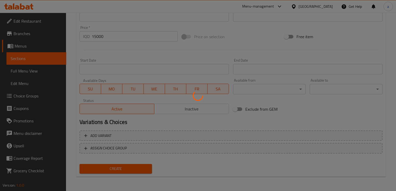
type input "0"
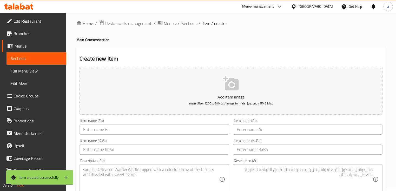
scroll to position [0, 0]
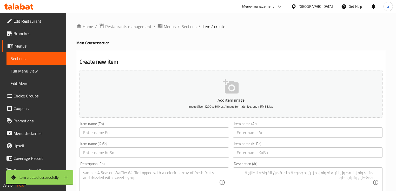
click at [49, 59] on span "Sections" at bounding box center [36, 58] width 51 height 6
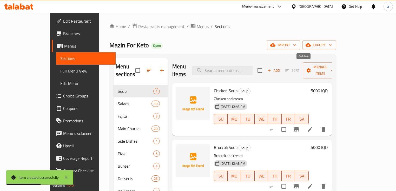
click at [282, 69] on button "Add" at bounding box center [273, 70] width 17 height 8
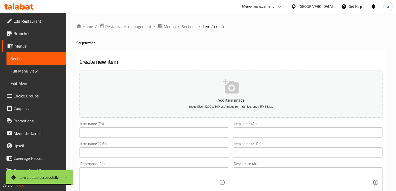
click at [129, 153] on input "text" at bounding box center [153, 152] width 149 height 10
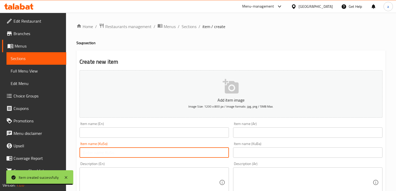
paste input "شۆربای قارچک"
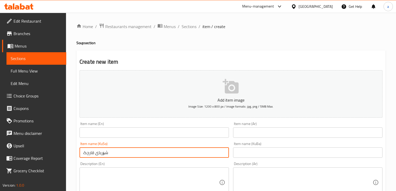
type input "شۆربای قارچک"
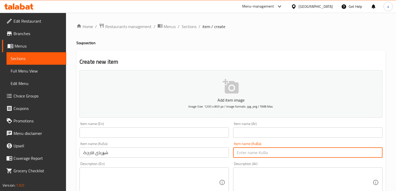
click at [249, 155] on input "text" at bounding box center [307, 152] width 149 height 10
paste input "شۆربای قارچک"
type input "شۆربای قارچک"
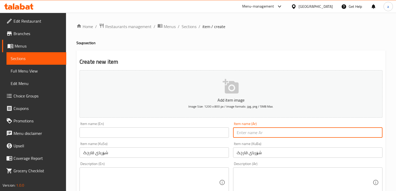
click at [245, 135] on input "text" at bounding box center [307, 132] width 149 height 10
paste input "شوربة مشروم"
type input "شوربة مشروم"
click at [194, 134] on input "text" at bounding box center [153, 132] width 149 height 10
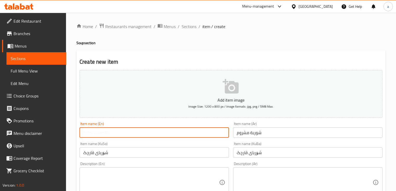
paste input "Mushroom Soup"
type input "Mushroom Soup"
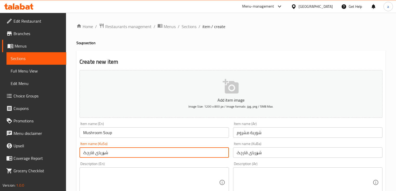
drag, startPoint x: 91, startPoint y: 154, endPoint x: 67, endPoint y: 157, distance: 23.8
type input "شۆربای قارچک"
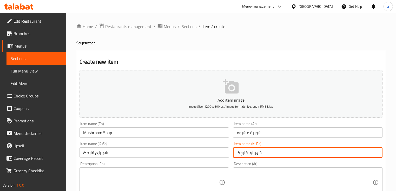
drag, startPoint x: 244, startPoint y: 155, endPoint x: 225, endPoint y: 157, distance: 18.8
drag, startPoint x: 237, startPoint y: 154, endPoint x: 230, endPoint y: 154, distance: 7.8
type input "شۆربای قارچک"
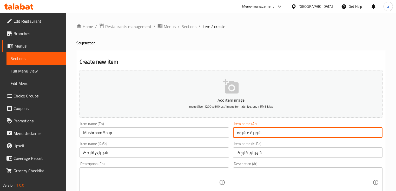
drag, startPoint x: 244, startPoint y: 133, endPoint x: 224, endPoint y: 134, distance: 20.8
type input "شوربة مشروم"
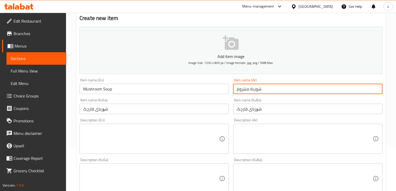
scroll to position [125, 0]
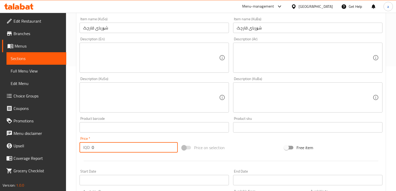
drag, startPoint x: 108, startPoint y: 147, endPoint x: 89, endPoint y: 148, distance: 20.0
click at [89, 148] on div "IQD 0 Price *" at bounding box center [128, 147] width 98 height 10
paste input "500"
type input "5000"
click at [148, 55] on textarea at bounding box center [151, 57] width 136 height 25
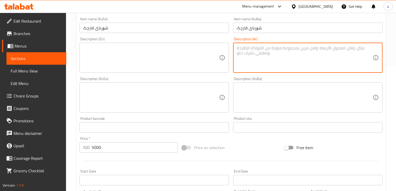
click at [244, 52] on textarea at bounding box center [304, 57] width 136 height 25
paste textarea "کوارگ/کرێم"
type textarea "کوارگ/کرێم"
drag, startPoint x: 261, startPoint y: 49, endPoint x: 232, endPoint y: 51, distance: 28.9
click at [232, 51] on div "Description (Ar) کوارگ/کرێم Description (Ar)" at bounding box center [307, 55] width 153 height 40
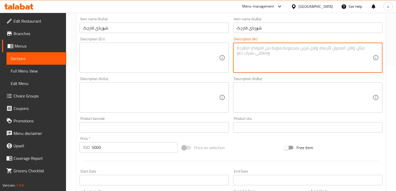
click at [145, 97] on textarea at bounding box center [151, 97] width 136 height 25
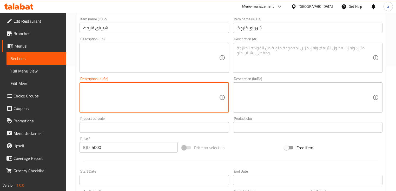
paste textarea "کوارگ/کرێم"
click at [90, 88] on textarea "کوارگ/کرێم" at bounding box center [151, 97] width 136 height 25
click at [214, 88] on textarea "کوارگ و کرێم" at bounding box center [151, 97] width 136 height 25
drag, startPoint x: 214, startPoint y: 88, endPoint x: 210, endPoint y: 88, distance: 3.9
click at [214, 88] on textarea "کوارگ و کرێم" at bounding box center [151, 97] width 136 height 25
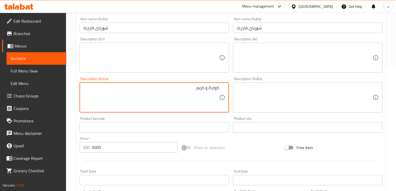
type textarea "کوارگ و کرێم"
click at [177, 48] on textarea at bounding box center [151, 57] width 136 height 25
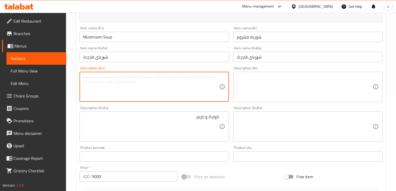
scroll to position [62, 0]
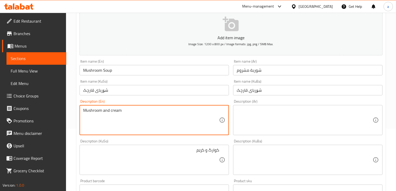
type textarea "Mushroom and cream"
click at [237, 109] on textarea at bounding box center [304, 120] width 136 height 25
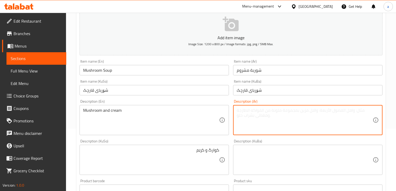
paste textarea "الفطر والكريمة"
drag, startPoint x: 259, startPoint y: 112, endPoint x: 263, endPoint y: 112, distance: 4.7
click at [263, 112] on textarea "الفطر والكريمة" at bounding box center [304, 120] width 136 height 25
click at [261, 112] on textarea "الفطر والكريمة" at bounding box center [304, 120] width 136 height 25
click at [357, 111] on textarea "الفطر والكريمة" at bounding box center [304, 120] width 136 height 25
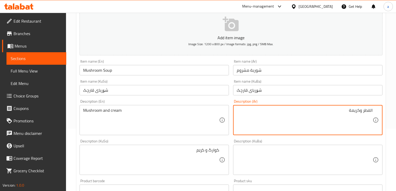
click at [370, 111] on textarea "الفطر وكريمة" at bounding box center [304, 120] width 136 height 25
type textarea "فطر وكريمة"
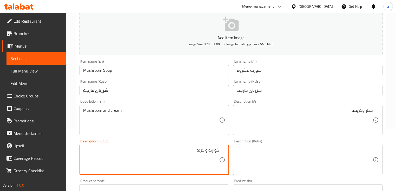
drag, startPoint x: 205, startPoint y: 153, endPoint x: 236, endPoint y: 151, distance: 31.2
click at [267, 153] on textarea at bounding box center [304, 159] width 136 height 25
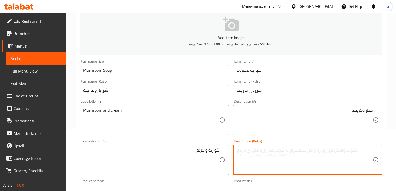
paste textarea "کوارگ و کرێم"
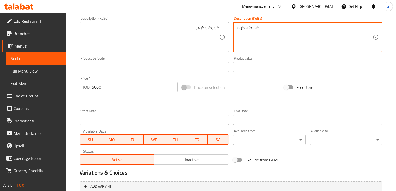
scroll to position [235, 0]
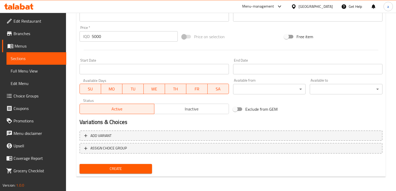
type textarea "کوارگ و کرێم"
click at [128, 164] on button "Create" at bounding box center [115, 169] width 72 height 10
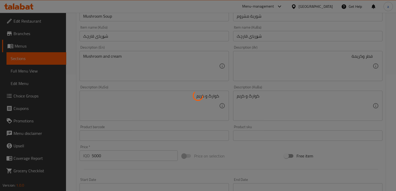
scroll to position [111, 0]
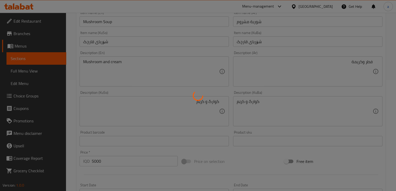
type input "0"
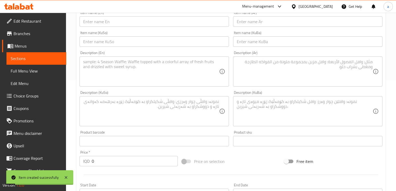
click at [36, 69] on span "Full Menu View" at bounding box center [36, 71] width 51 height 6
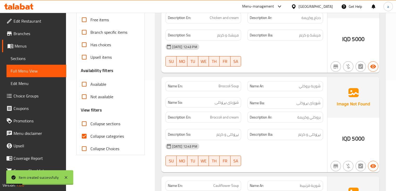
click at [99, 135] on span "Collapse categories" at bounding box center [106, 136] width 33 height 6
click at [90, 135] on input "Collapse categories" at bounding box center [84, 136] width 12 height 12
checkbox input "false"
click at [105, 123] on span "Collapse sections" at bounding box center [105, 123] width 30 height 6
click at [90, 123] on input "Collapse sections" at bounding box center [84, 123] width 12 height 12
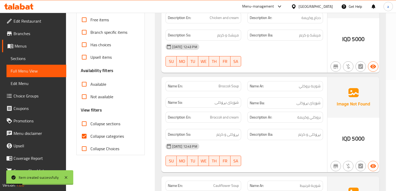
checkbox input "true"
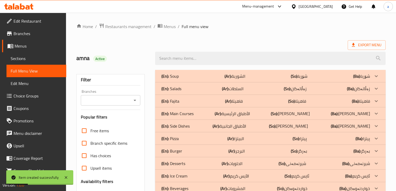
click at [134, 99] on icon "Open" at bounding box center [135, 100] width 6 height 6
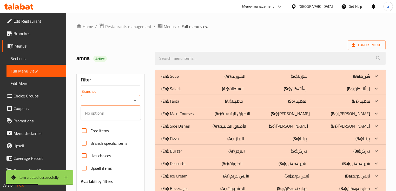
click at [135, 100] on icon "Close" at bounding box center [134, 99] width 3 height 1
click at [135, 100] on icon "Open" at bounding box center [135, 100] width 6 height 6
click at [119, 123] on span "Mazin for Keto, Raparen" at bounding box center [106, 122] width 42 height 6
type input "Mazin for Keto, Raparen"
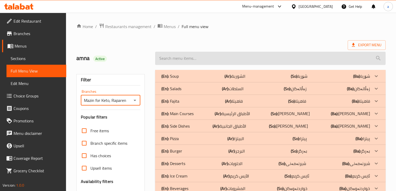
click at [182, 58] on input "search" at bounding box center [270, 58] width 230 height 13
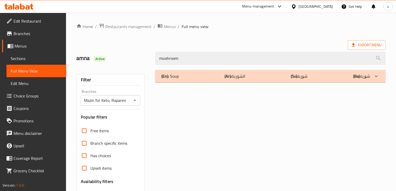
type input "mushroom"
click at [247, 75] on div "(En): Soup (Ar): الشوربة (So): شۆربا (Ba): شۆربا" at bounding box center [265, 76] width 208 height 6
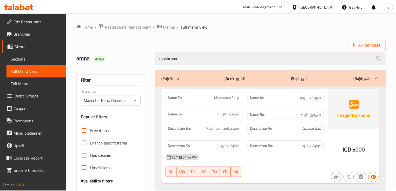
scroll to position [85, 0]
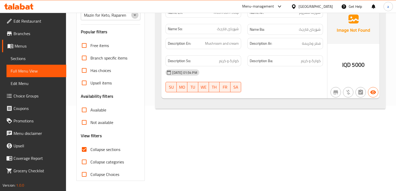
click at [134, 17] on icon "Open" at bounding box center [135, 15] width 6 height 6
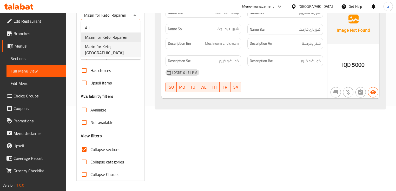
click at [130, 46] on li "Mazin for Keto, [GEOGRAPHIC_DATA]" at bounding box center [111, 50] width 60 height 16
type input "Mazin for Keto, [GEOGRAPHIC_DATA]"
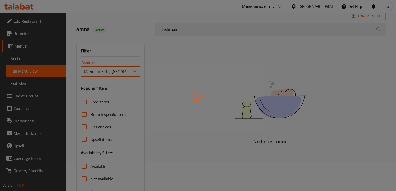
scroll to position [23, 0]
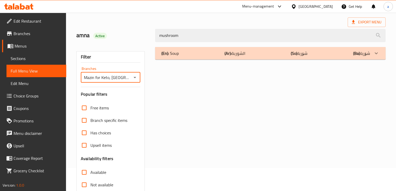
click at [279, 52] on div "(En): Soup (Ar): الشوربة (So): شۆربا (Ba): شۆربا" at bounding box center [265, 53] width 208 height 6
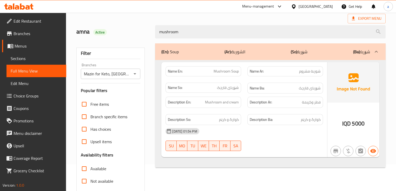
scroll to position [0, 0]
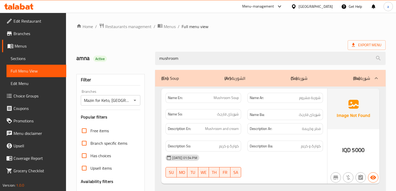
drag, startPoint x: 189, startPoint y: 58, endPoint x: 153, endPoint y: 66, distance: 36.4
click at [153, 66] on div "mushroom" at bounding box center [270, 58] width 236 height 19
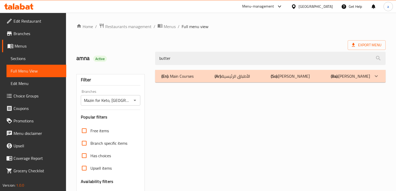
type input "butter"
click at [296, 82] on div "(En): Main Courses (Ar): الأطباق الرئيسية (So): ژەمە سەرەکییەکان (Ba): ژەمە سەر…" at bounding box center [270, 76] width 230 height 12
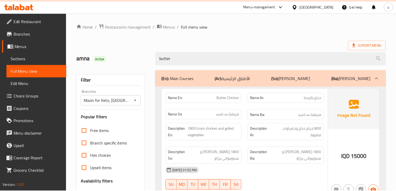
scroll to position [85, 0]
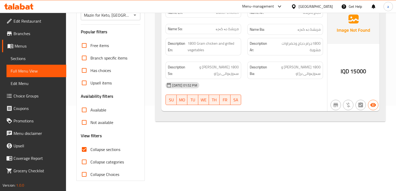
click at [131, 17] on div at bounding box center [134, 14] width 7 height 7
click at [131, 18] on div at bounding box center [134, 14] width 7 height 7
click at [132, 18] on div at bounding box center [134, 14] width 7 height 7
click at [134, 18] on button "Open" at bounding box center [134, 14] width 7 height 7
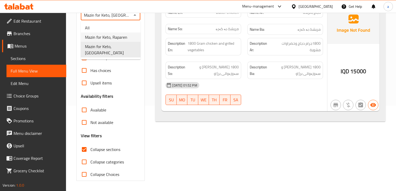
click at [128, 36] on li "Mazin for Keto, Raparen" at bounding box center [111, 36] width 60 height 9
type input "Mazin for Keto, Raparen"
